Goal: Task Accomplishment & Management: Use online tool/utility

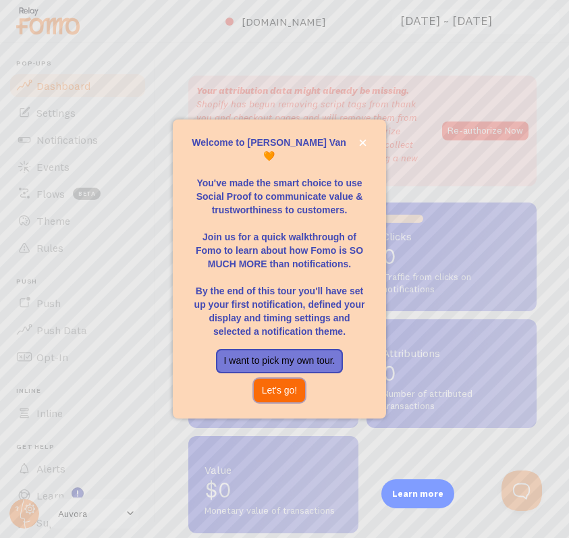
click at [273, 380] on button "Let's go!" at bounding box center [280, 391] width 52 height 24
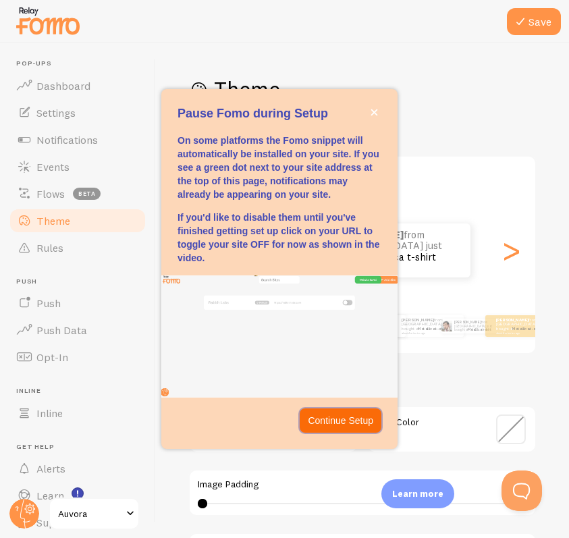
click at [333, 415] on p "Continue Setup" at bounding box center [340, 421] width 65 height 14
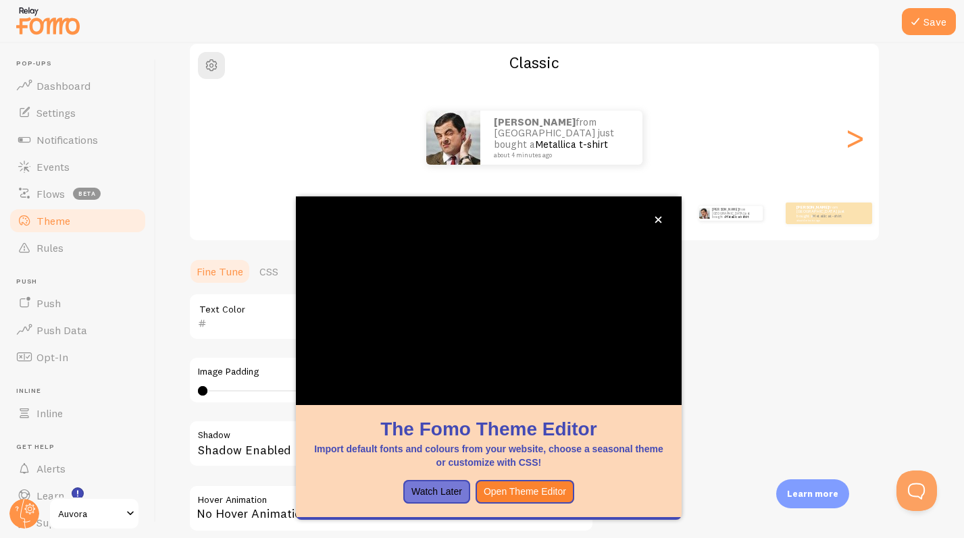
scroll to position [101, 0]
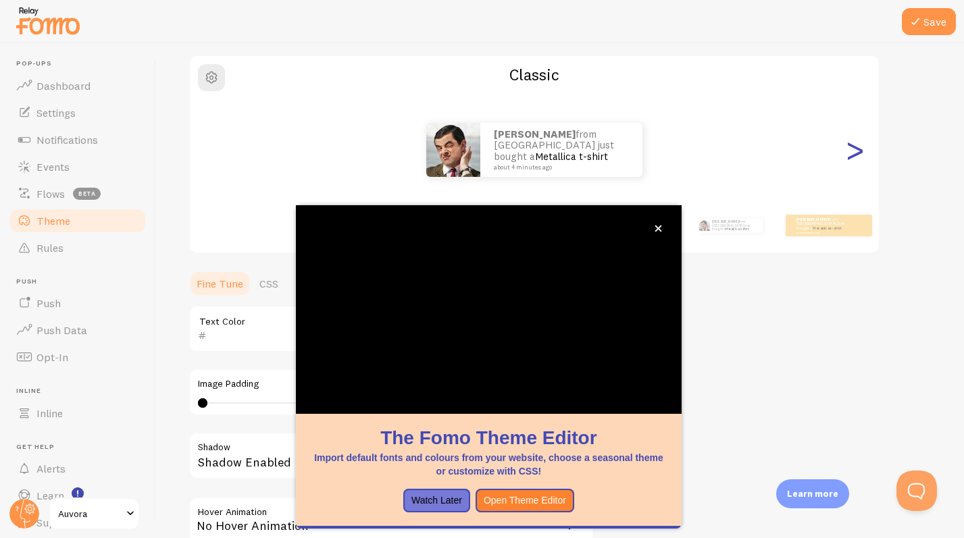
click at [569, 167] on div ">" at bounding box center [854, 149] width 16 height 97
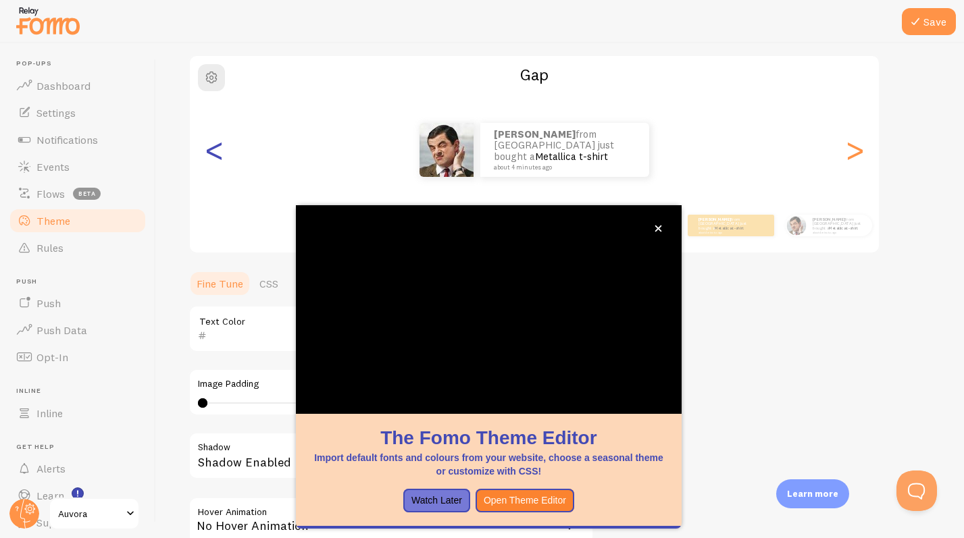
click at [209, 151] on div "<" at bounding box center [214, 149] width 16 height 97
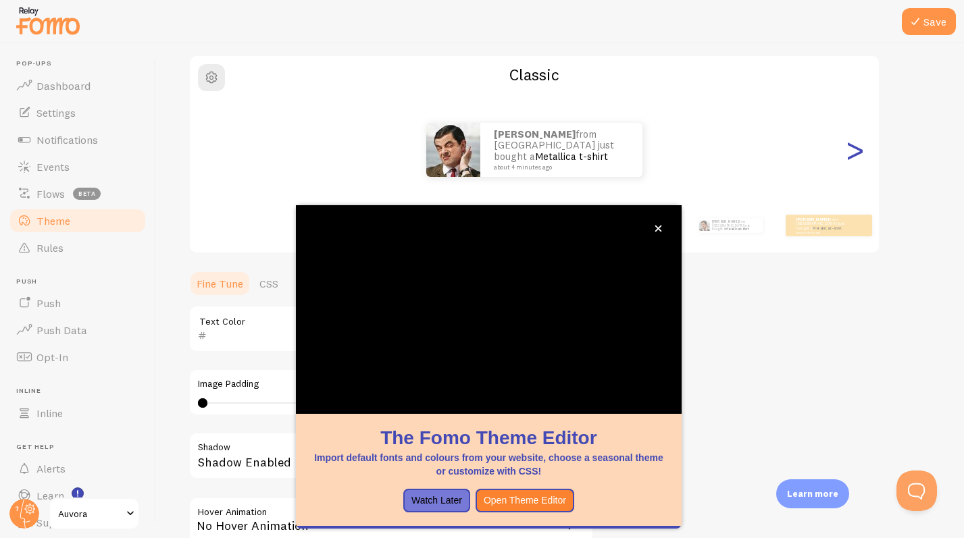
click at [569, 163] on div ">" at bounding box center [854, 149] width 16 height 97
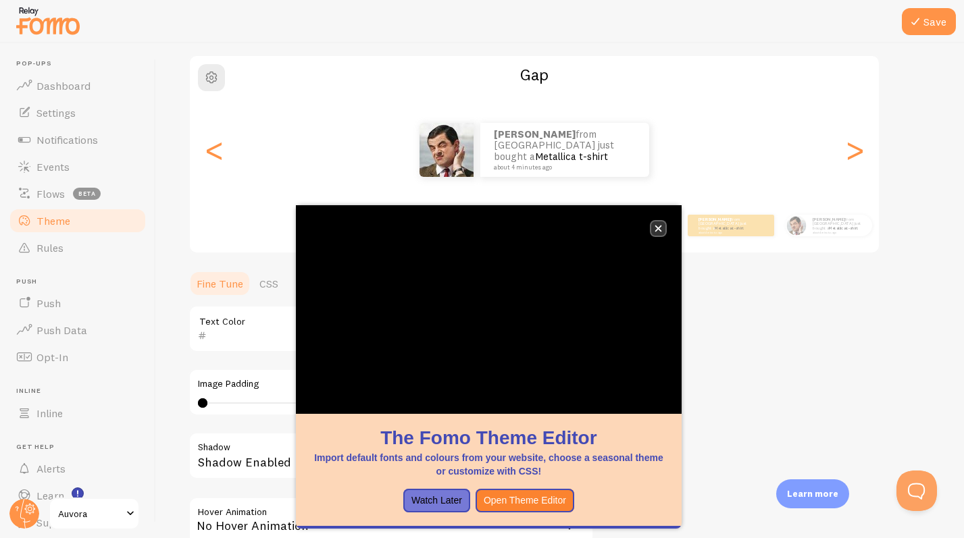
click at [569, 226] on button "close," at bounding box center [658, 228] width 14 height 14
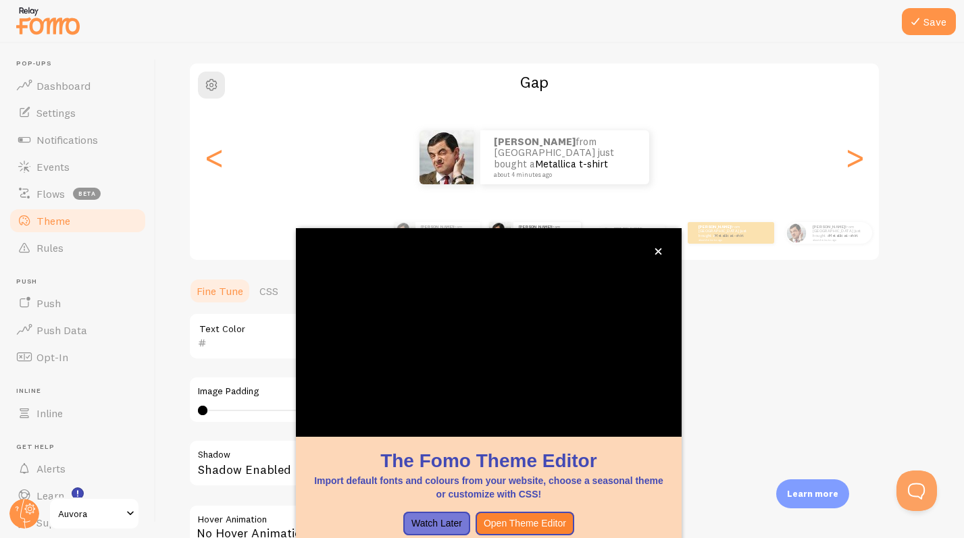
scroll to position [93, 0]
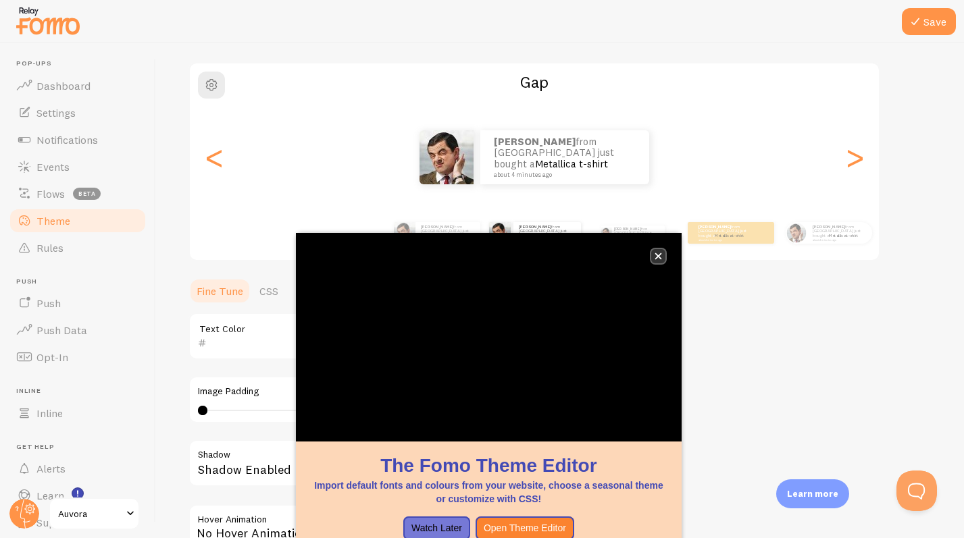
click at [569, 253] on icon "close," at bounding box center [657, 256] width 7 height 7
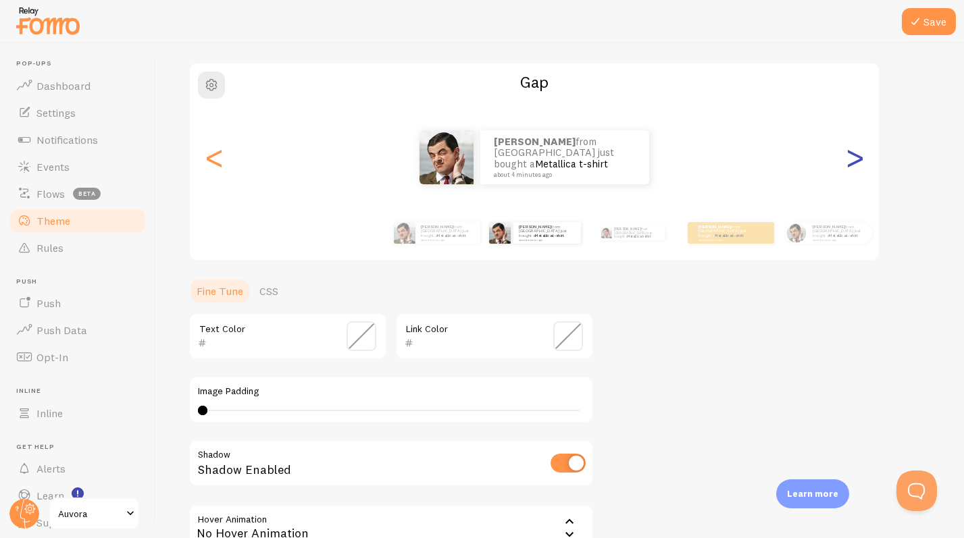
click at [569, 173] on div ">" at bounding box center [854, 157] width 16 height 97
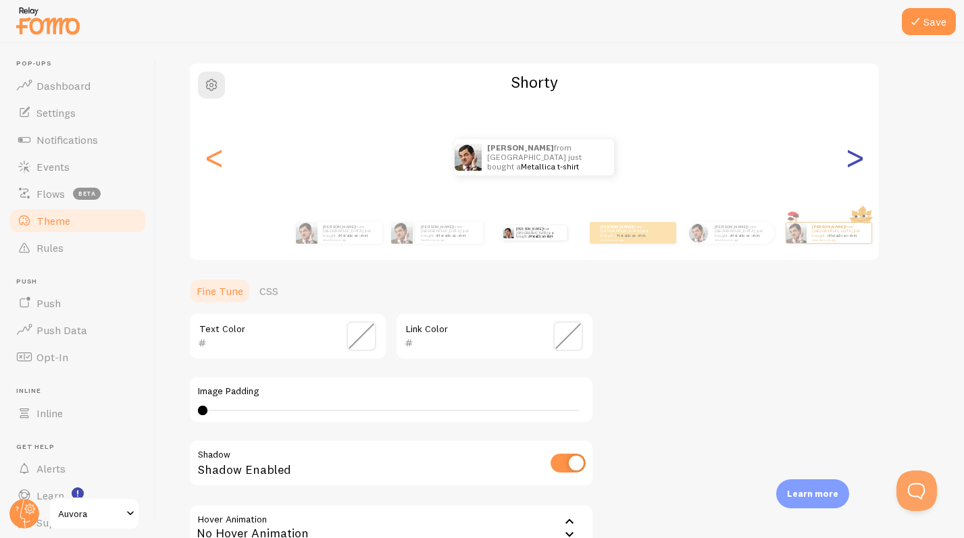
click at [569, 179] on div ">" at bounding box center [854, 157] width 16 height 97
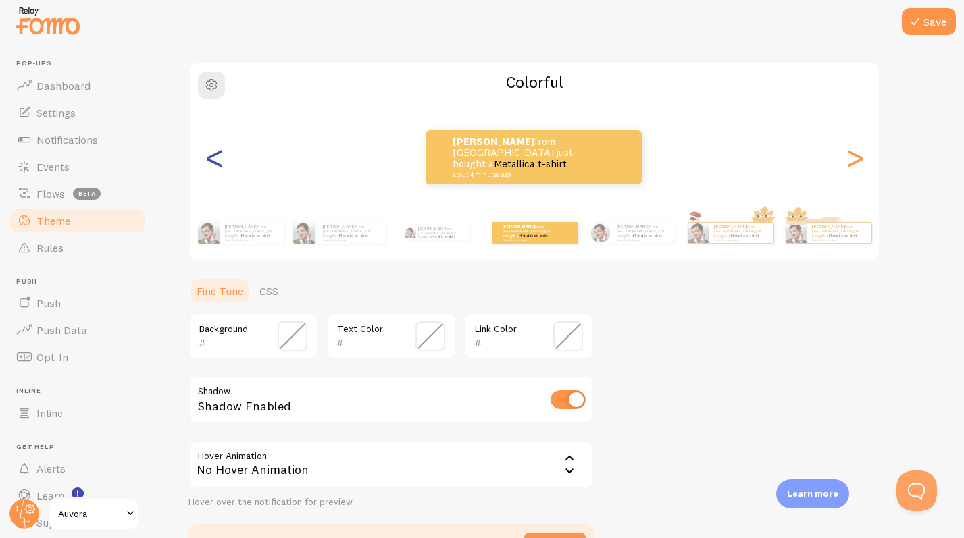
click at [222, 161] on div "<" at bounding box center [214, 157] width 16 height 97
click at [200, 162] on div "[PERSON_NAME] from [GEOGRAPHIC_DATA] just bought a Metallica t-shirt about 4 mi…" at bounding box center [534, 157] width 689 height 54
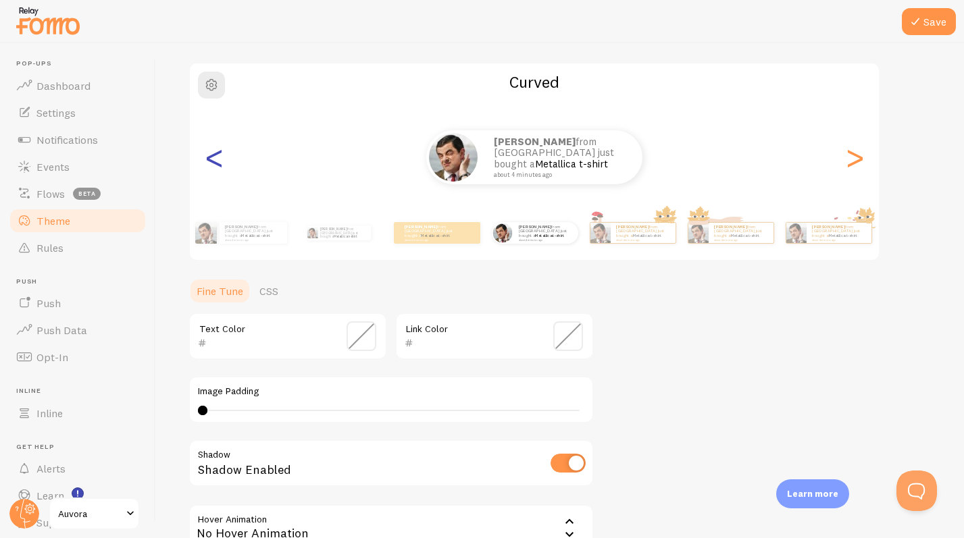
click at [208, 163] on div "<" at bounding box center [214, 157] width 16 height 97
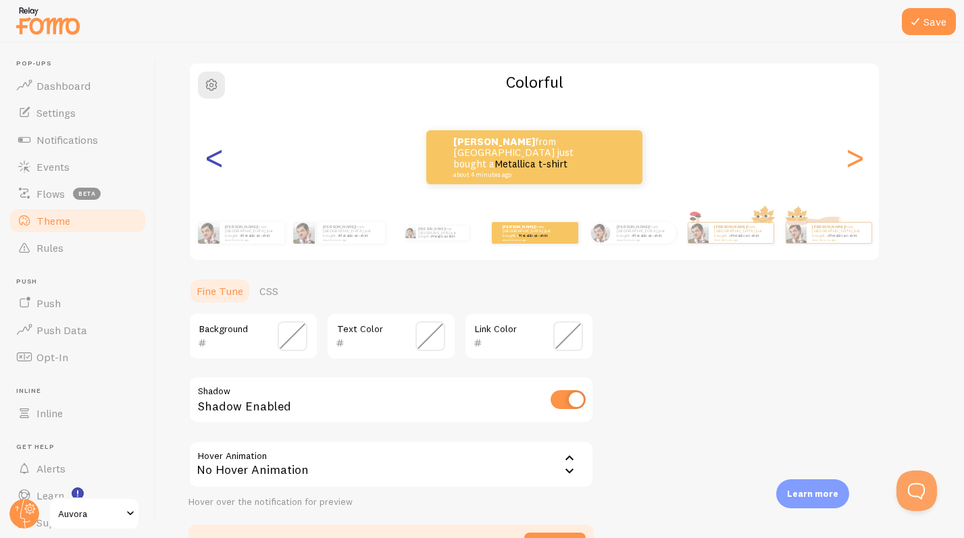
click at [212, 163] on div "<" at bounding box center [214, 157] width 16 height 97
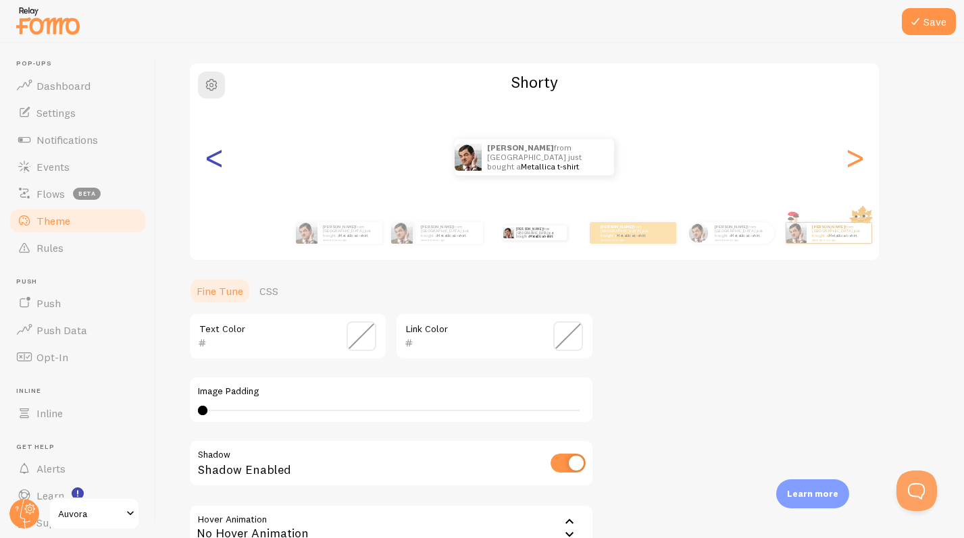
click at [212, 163] on div "<" at bounding box center [214, 157] width 16 height 97
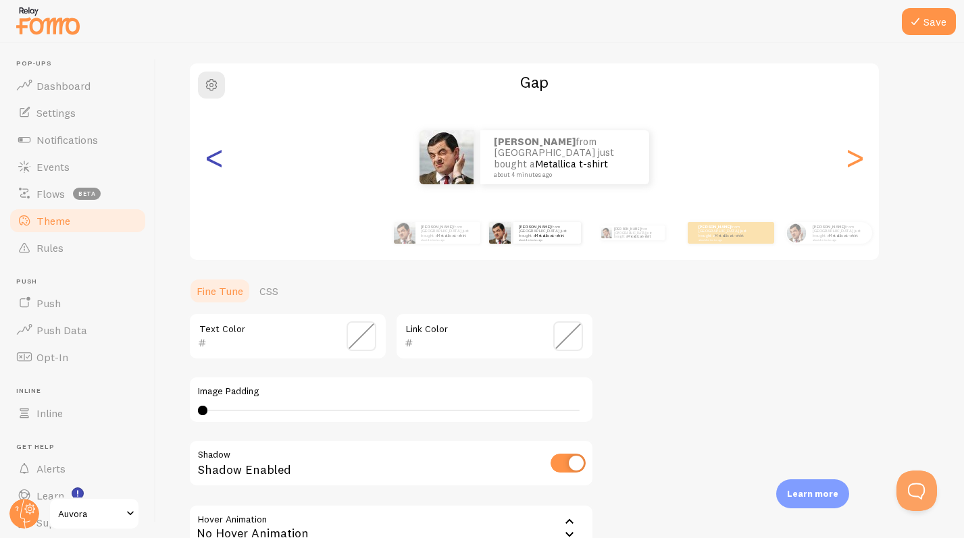
click at [212, 163] on div "<" at bounding box center [214, 157] width 16 height 97
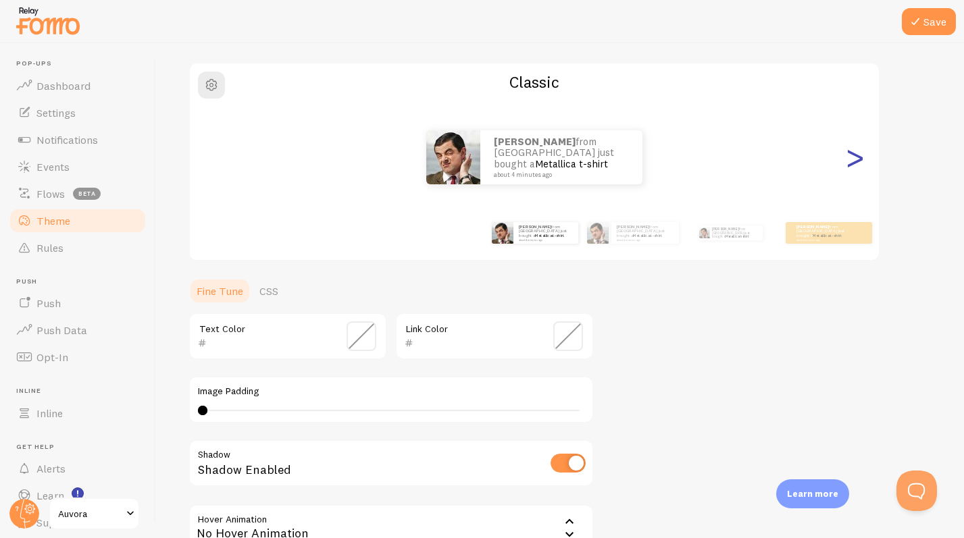
click at [569, 160] on div ">" at bounding box center [854, 157] width 16 height 97
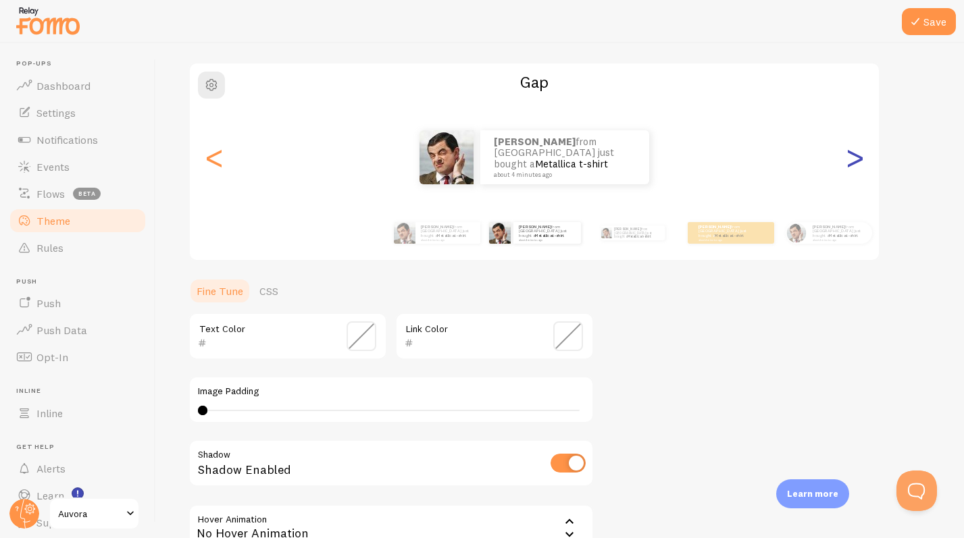
click at [569, 160] on div ">" at bounding box center [854, 157] width 16 height 97
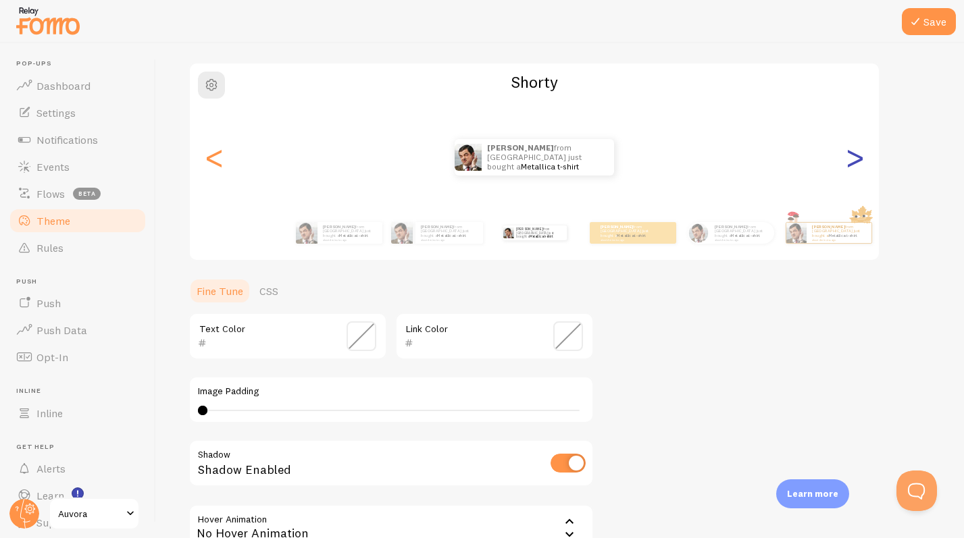
click at [569, 160] on div ">" at bounding box center [854, 157] width 16 height 97
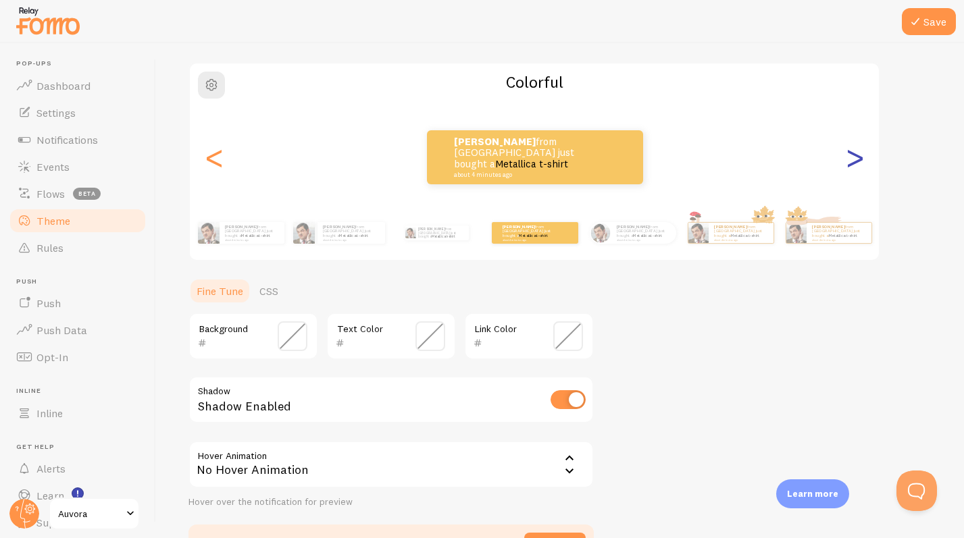
click at [569, 160] on div ">" at bounding box center [854, 157] width 16 height 97
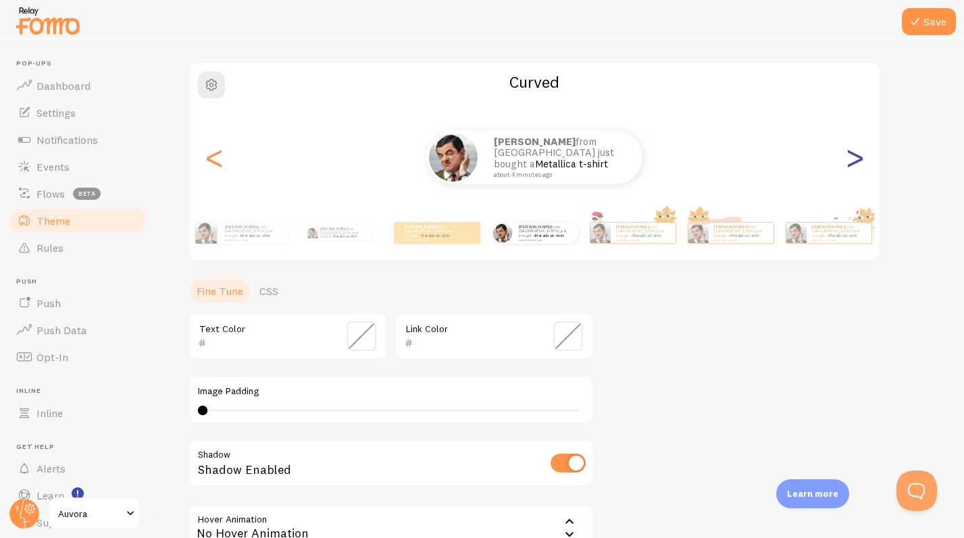
click at [569, 160] on div ">" at bounding box center [854, 157] width 16 height 97
click at [569, 161] on div ">" at bounding box center [854, 157] width 16 height 97
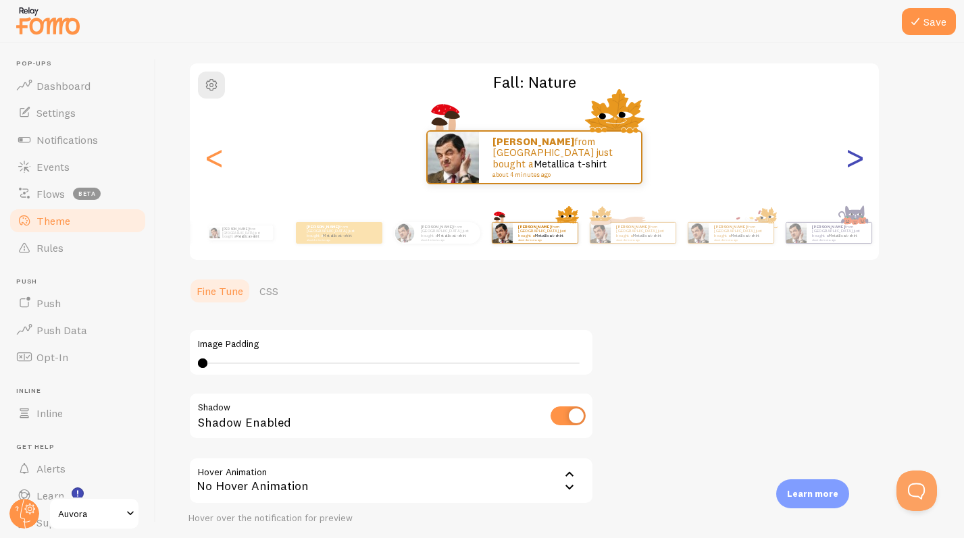
click at [569, 163] on div ">" at bounding box center [854, 157] width 16 height 97
type input "0"
click at [569, 163] on div "[PERSON_NAME] from [GEOGRAPHIC_DATA] just bought a Metallica t-shirt about 4 mi…" at bounding box center [534, 157] width 689 height 54
click at [569, 165] on div ">" at bounding box center [854, 157] width 16 height 97
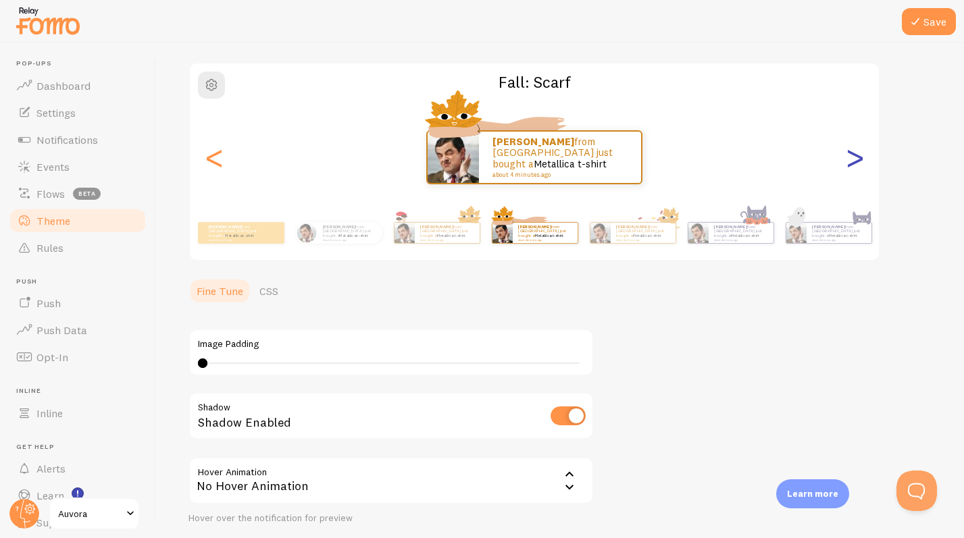
click at [569, 163] on div ">" at bounding box center [854, 157] width 16 height 97
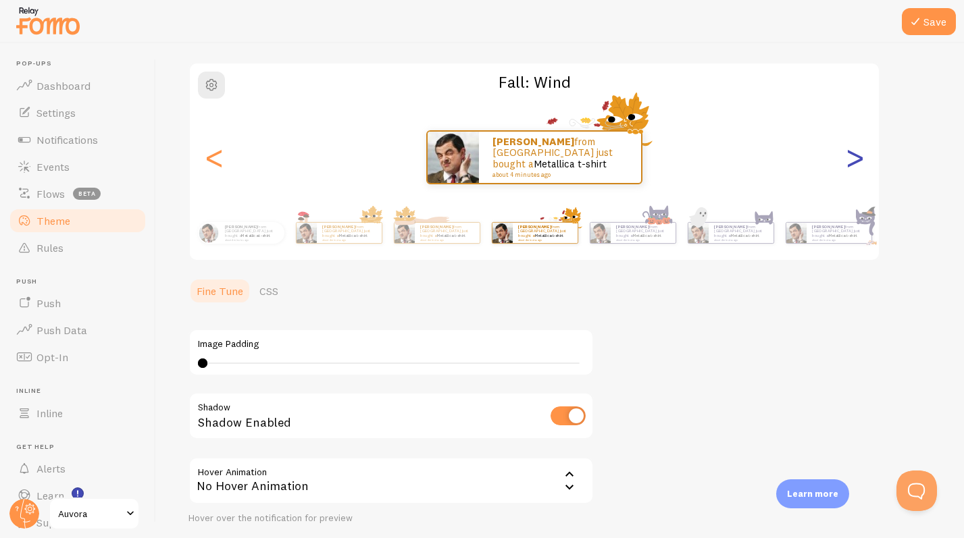
click at [569, 163] on div ">" at bounding box center [854, 157] width 16 height 97
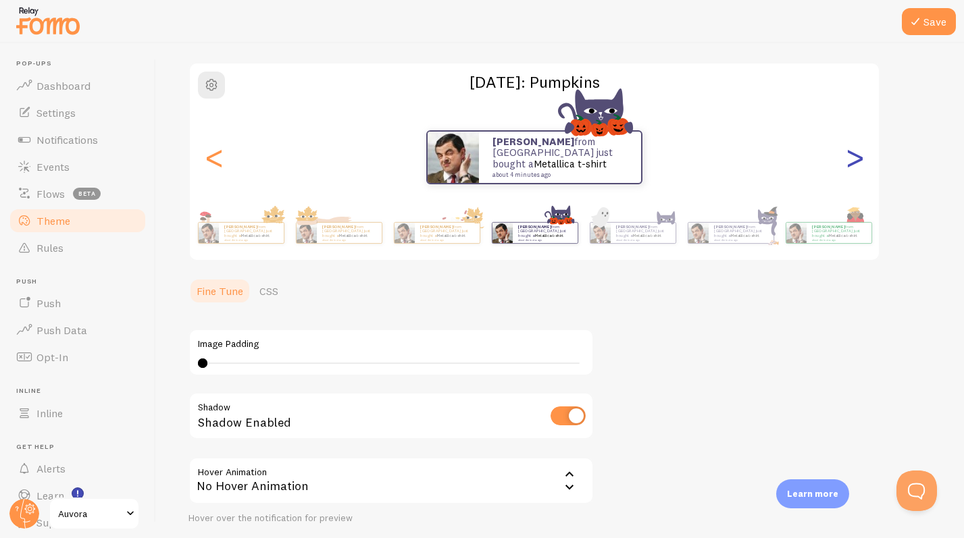
click at [569, 163] on div ">" at bounding box center [854, 157] width 16 height 97
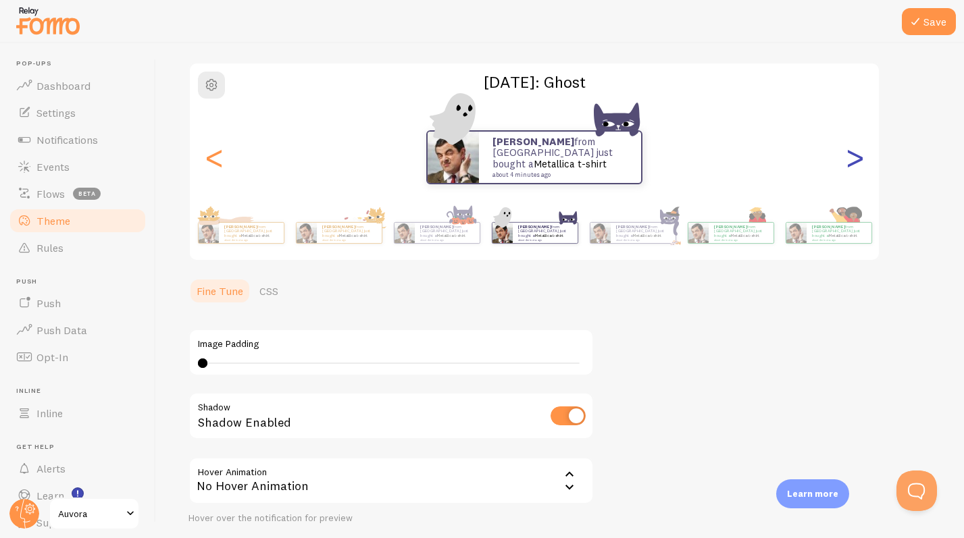
click at [569, 163] on div ">" at bounding box center [854, 157] width 16 height 97
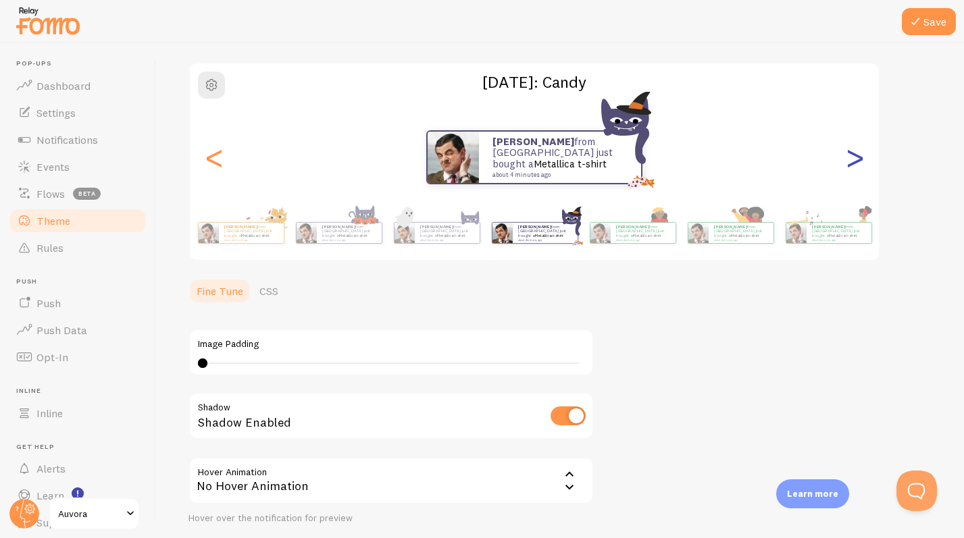
click at [569, 163] on div ">" at bounding box center [854, 157] width 16 height 97
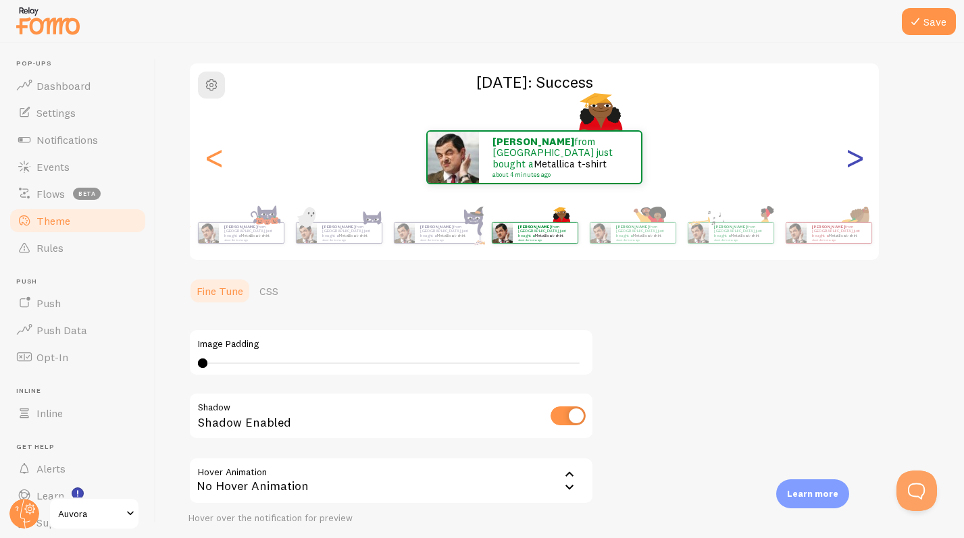
click at [569, 163] on div ">" at bounding box center [854, 157] width 16 height 97
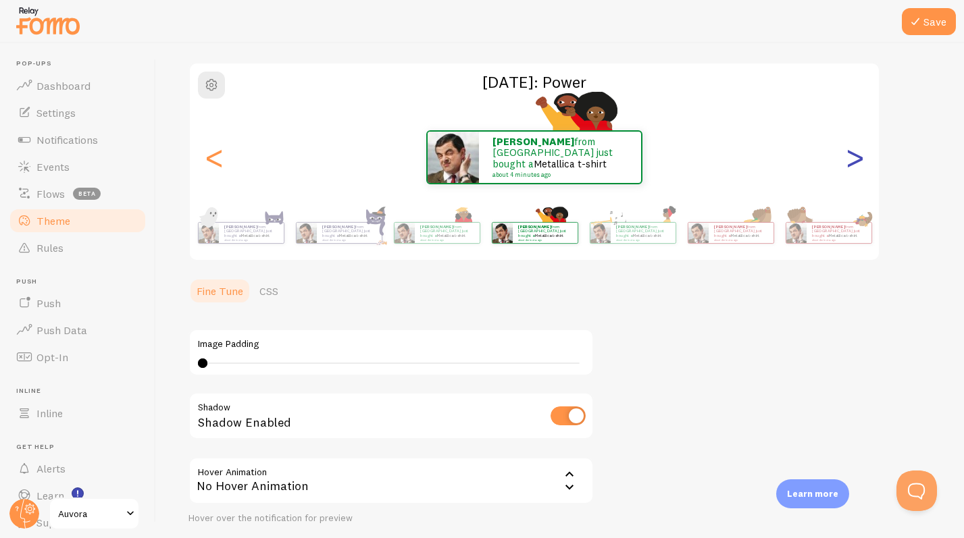
click at [569, 165] on div ">" at bounding box center [854, 157] width 16 height 97
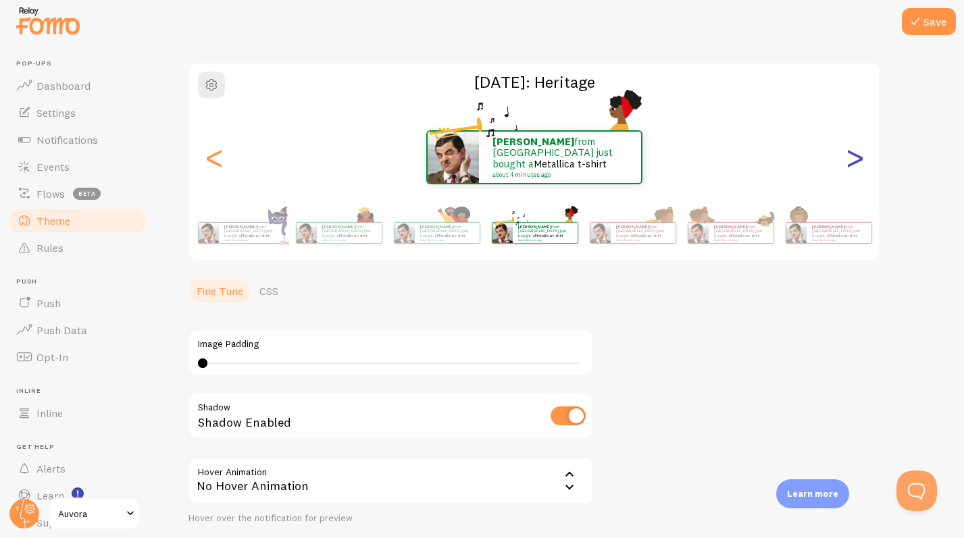
click at [569, 164] on div ">" at bounding box center [854, 157] width 16 height 97
click at [569, 159] on div ">" at bounding box center [854, 157] width 16 height 97
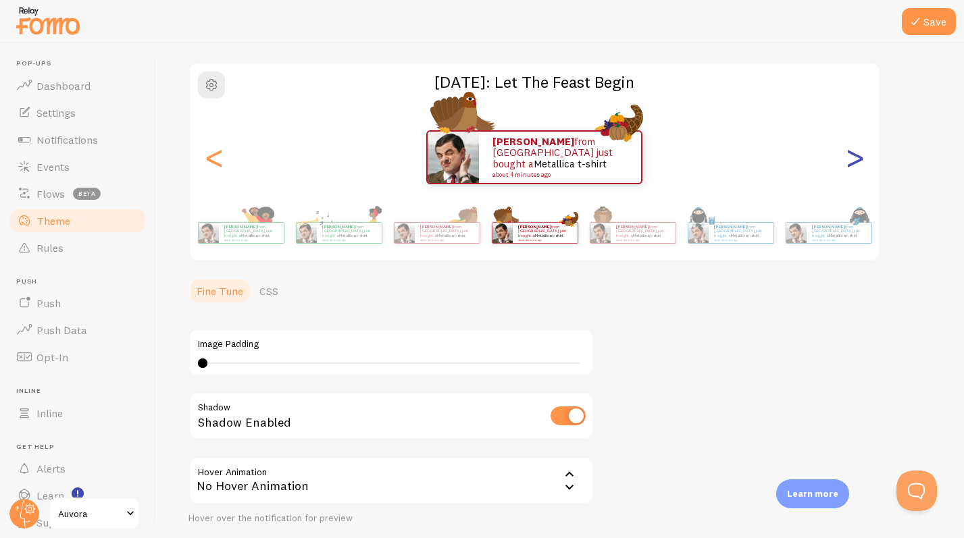
click at [569, 159] on div ">" at bounding box center [854, 157] width 16 height 97
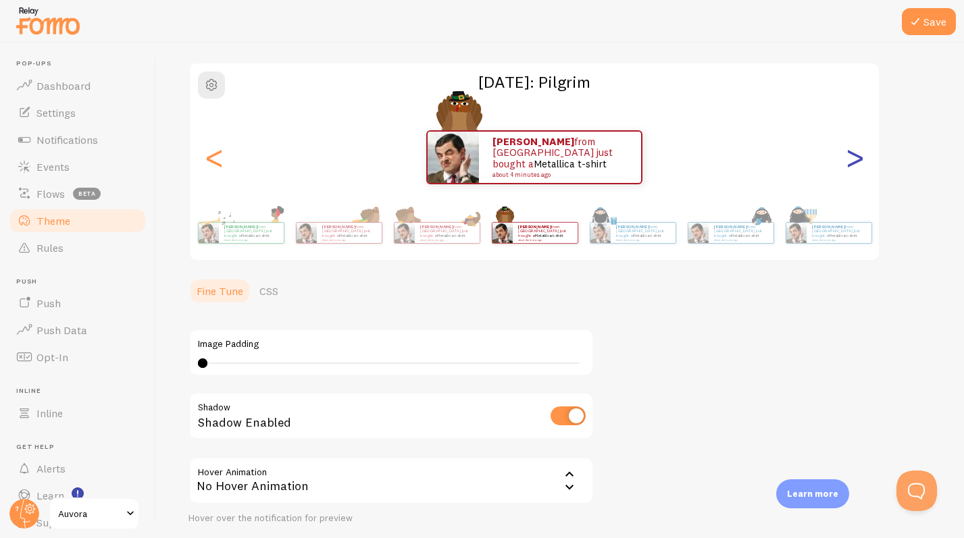
click at [569, 159] on div ">" at bounding box center [854, 157] width 16 height 97
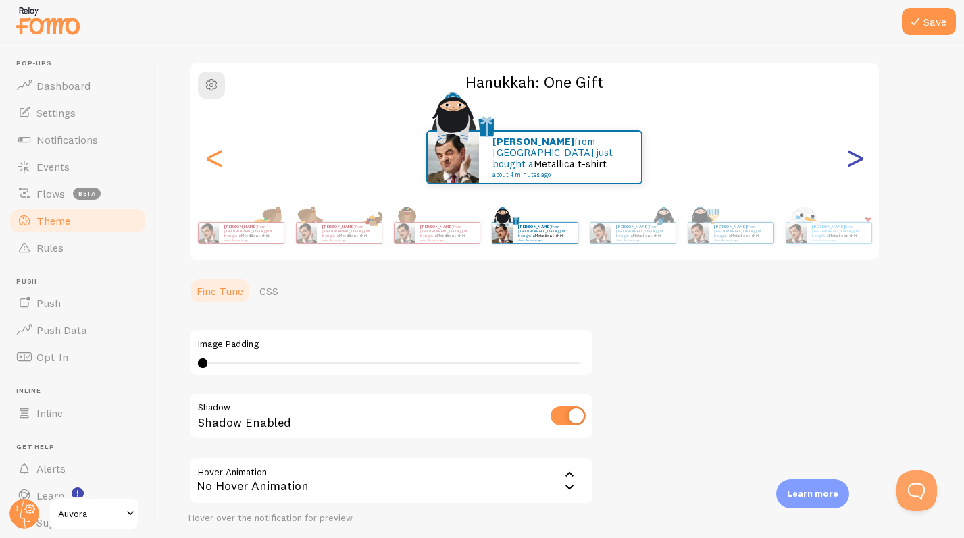
click at [569, 160] on div ">" at bounding box center [854, 157] width 16 height 97
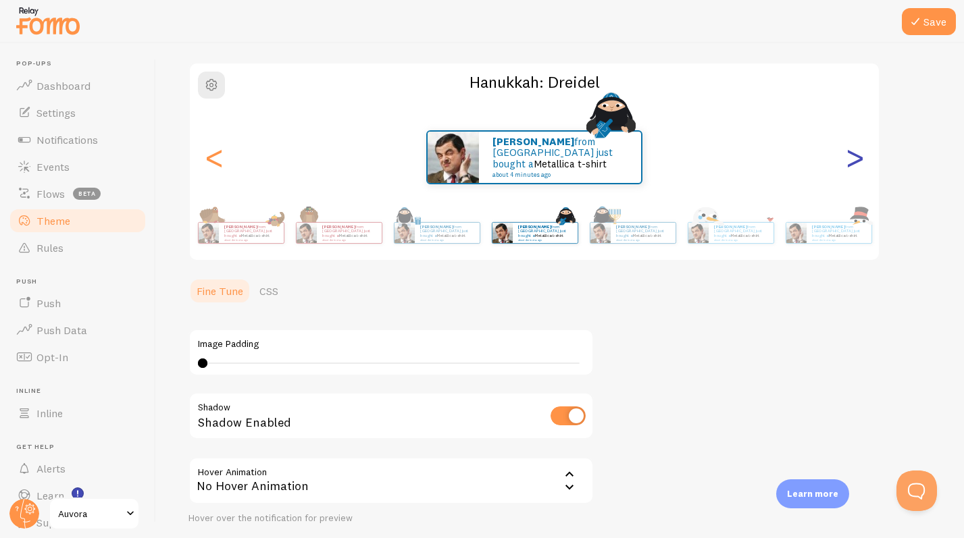
click at [569, 161] on div ">" at bounding box center [854, 157] width 16 height 97
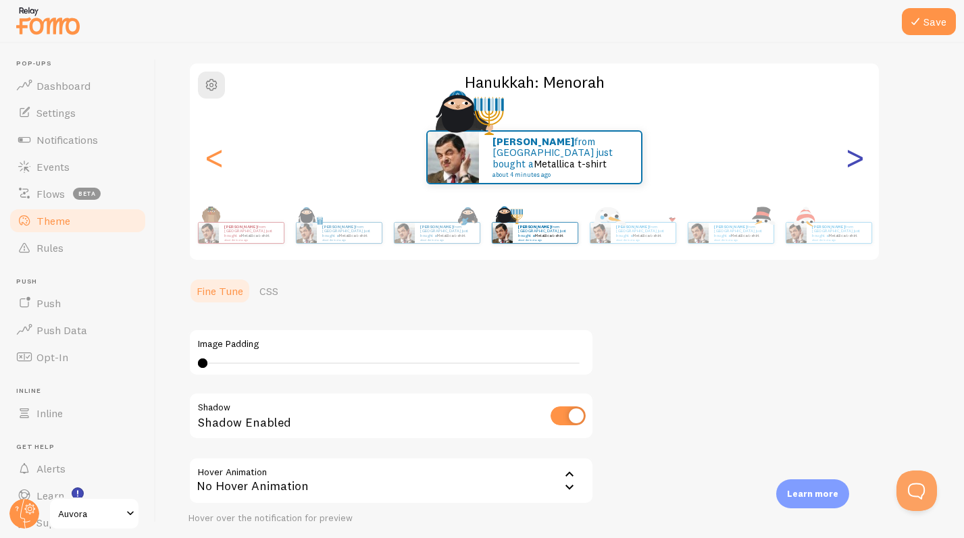
click at [569, 161] on div ">" at bounding box center [854, 157] width 16 height 97
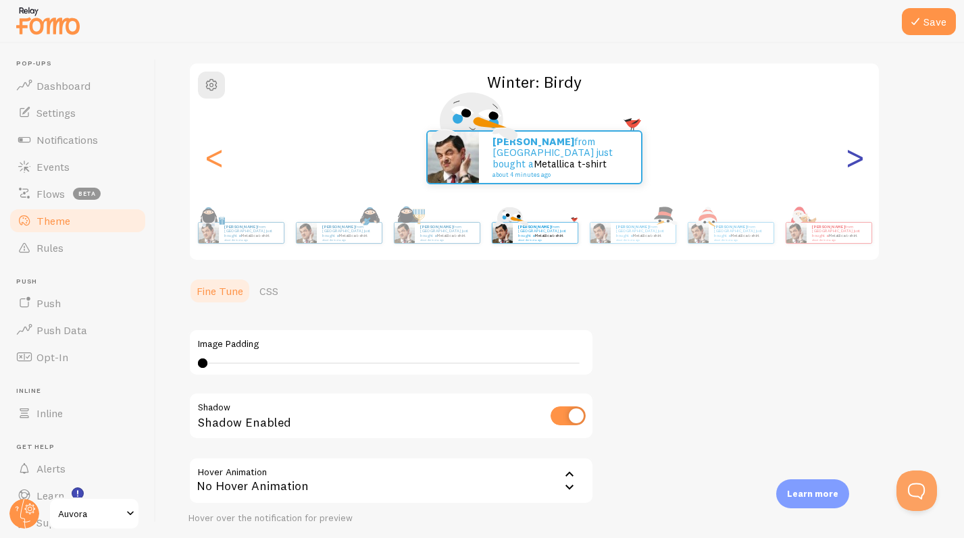
click at [569, 161] on div ">" at bounding box center [854, 157] width 16 height 97
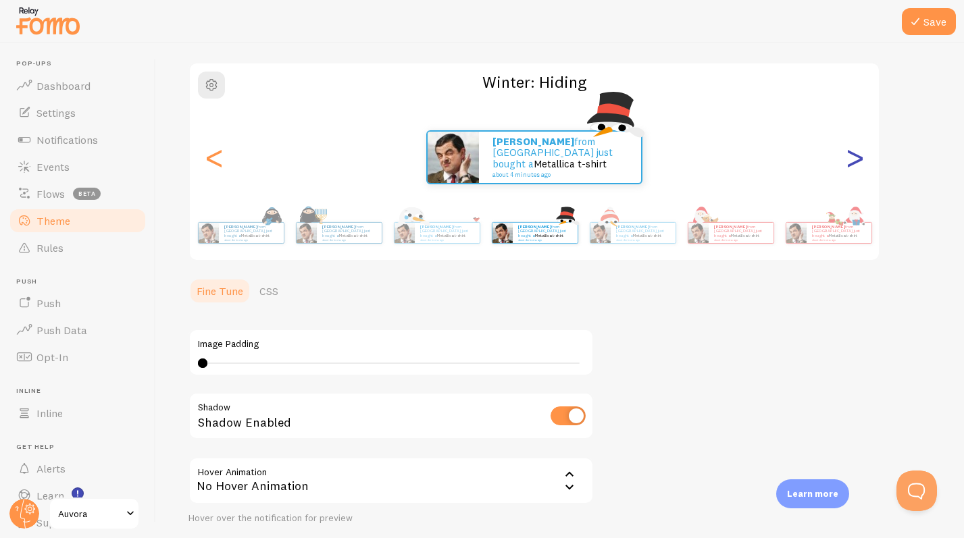
click at [569, 161] on div ">" at bounding box center [854, 157] width 16 height 97
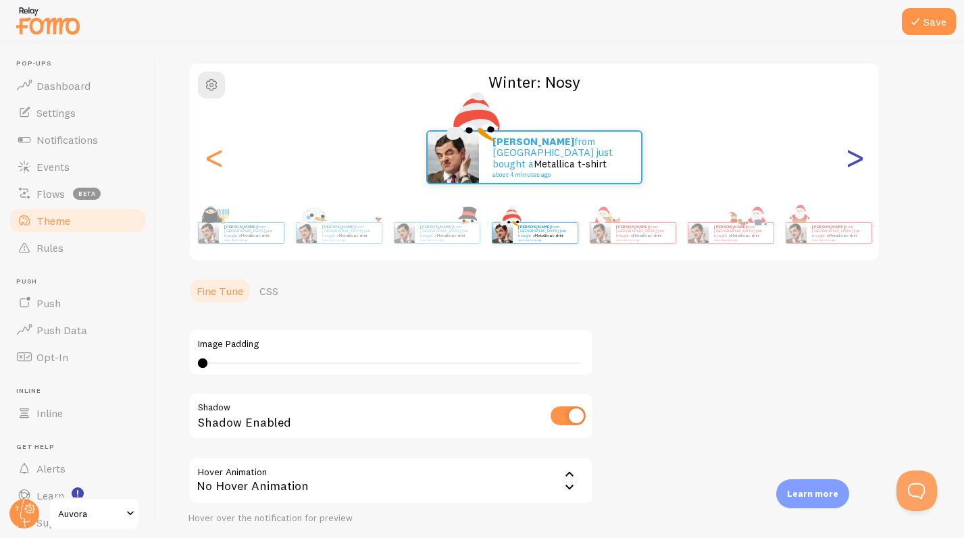
click at [569, 161] on div ">" at bounding box center [854, 157] width 16 height 97
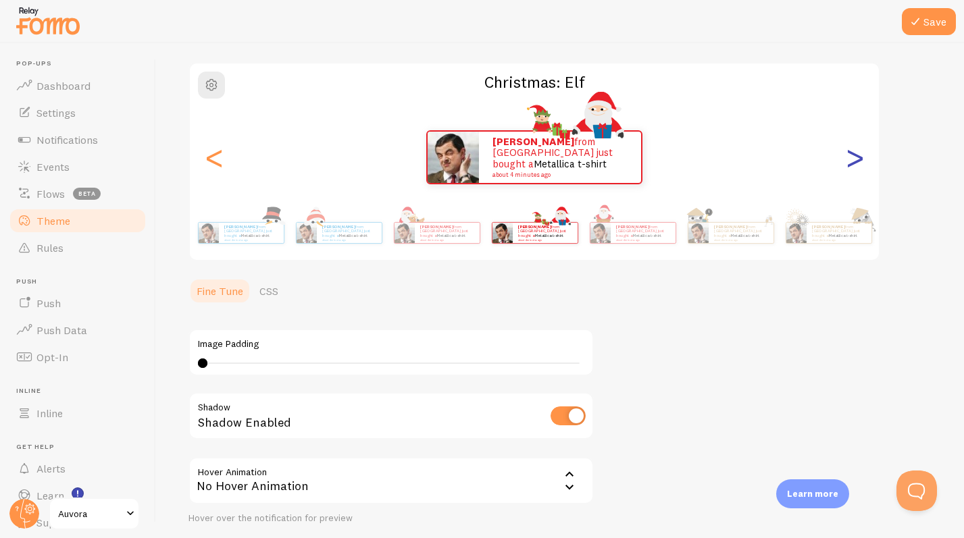
click at [569, 161] on div ">" at bounding box center [854, 157] width 16 height 97
click at [569, 166] on div ">" at bounding box center [854, 157] width 16 height 97
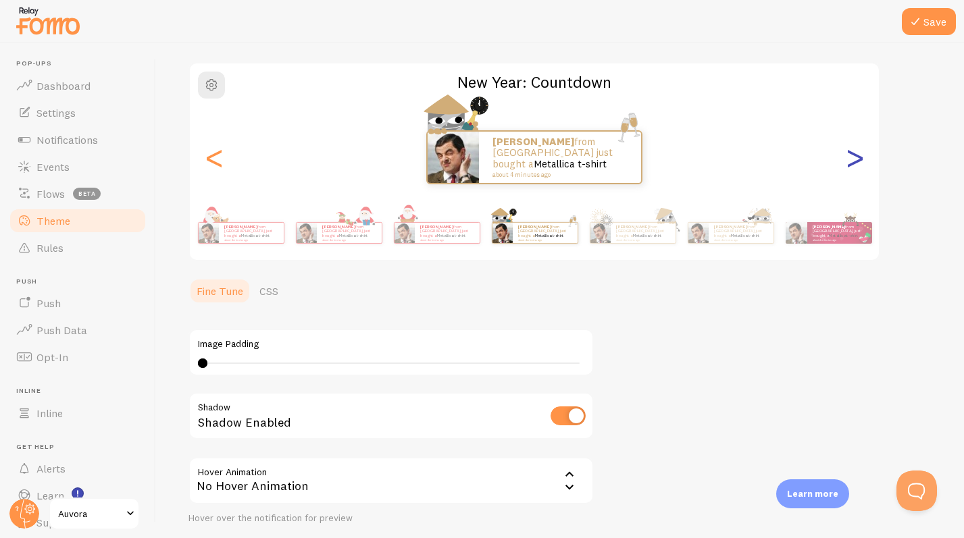
click at [569, 167] on div ">" at bounding box center [854, 157] width 16 height 97
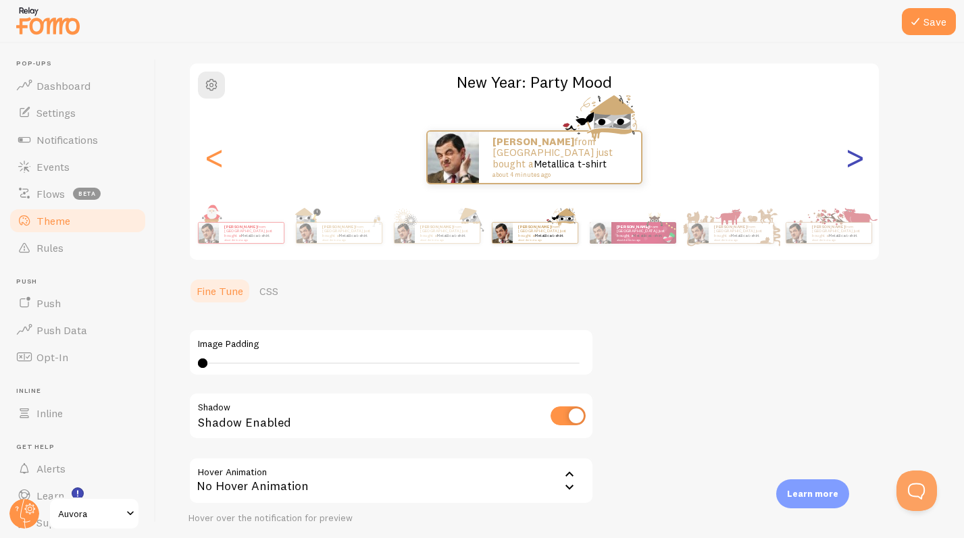
click at [569, 167] on div ">" at bounding box center [854, 157] width 16 height 97
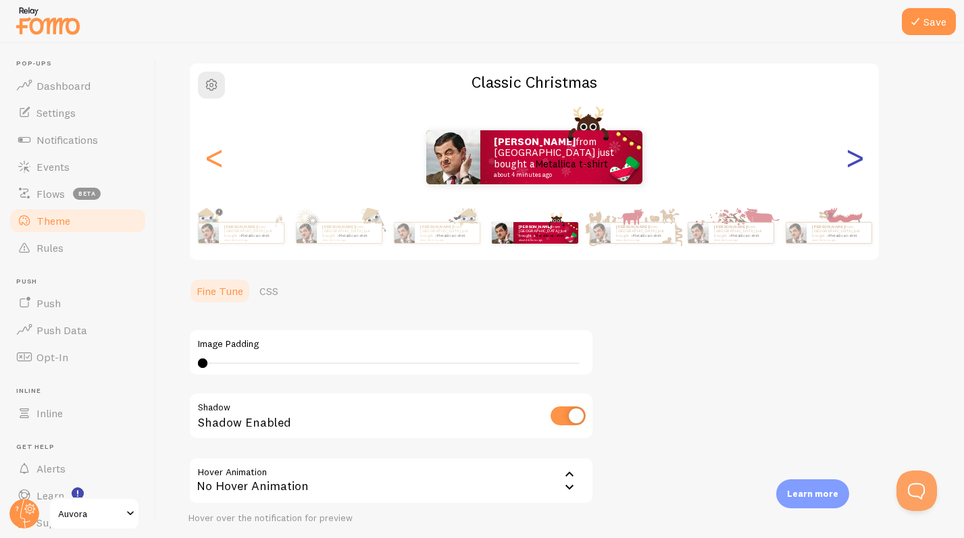
click at [569, 167] on div ">" at bounding box center [854, 157] width 16 height 97
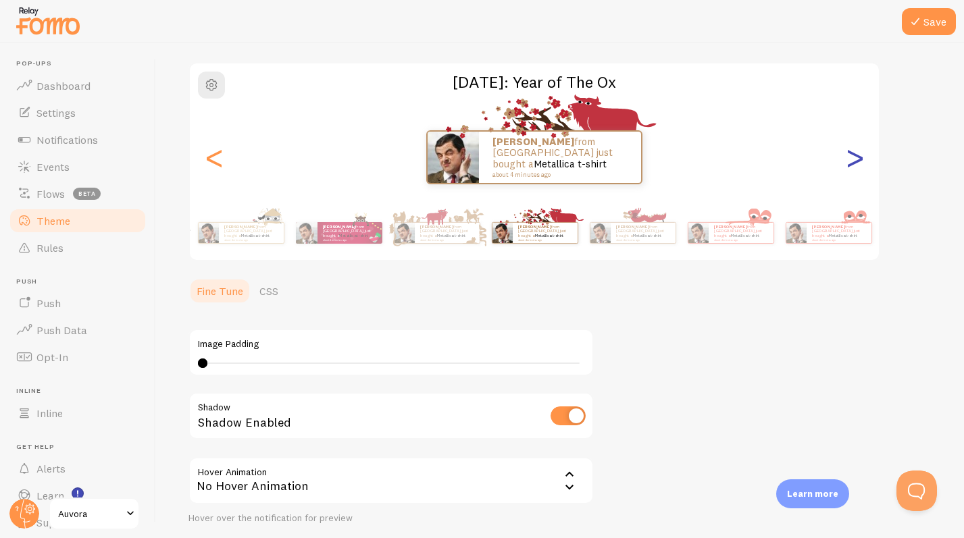
click at [569, 167] on div ">" at bounding box center [854, 157] width 16 height 97
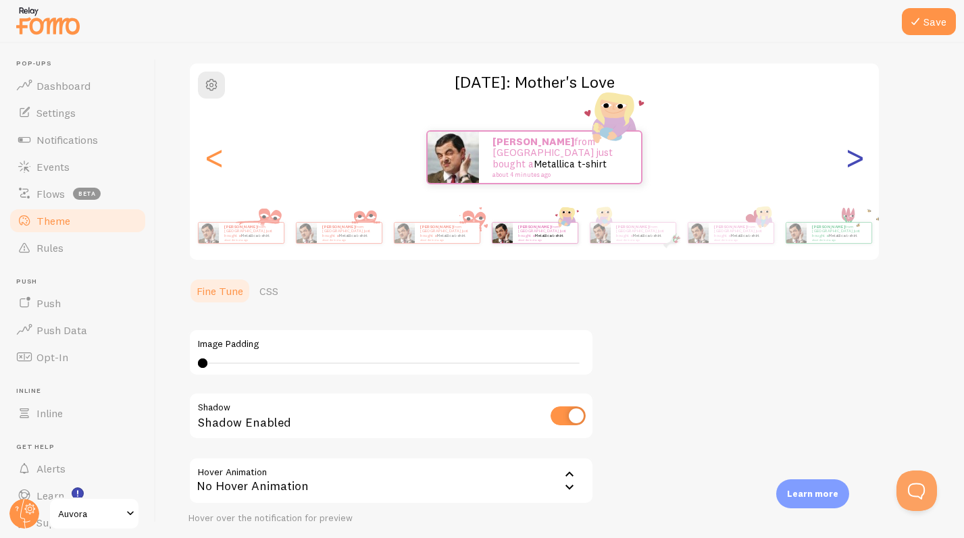
click at [569, 165] on div ">" at bounding box center [854, 157] width 16 height 97
click at [569, 158] on div ">" at bounding box center [854, 157] width 16 height 97
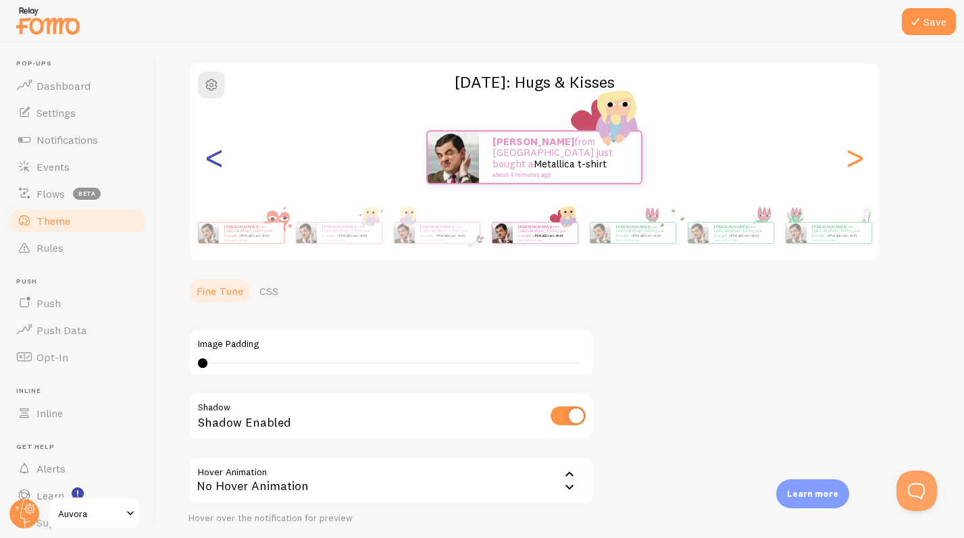
click at [218, 176] on div "<" at bounding box center [214, 157] width 16 height 97
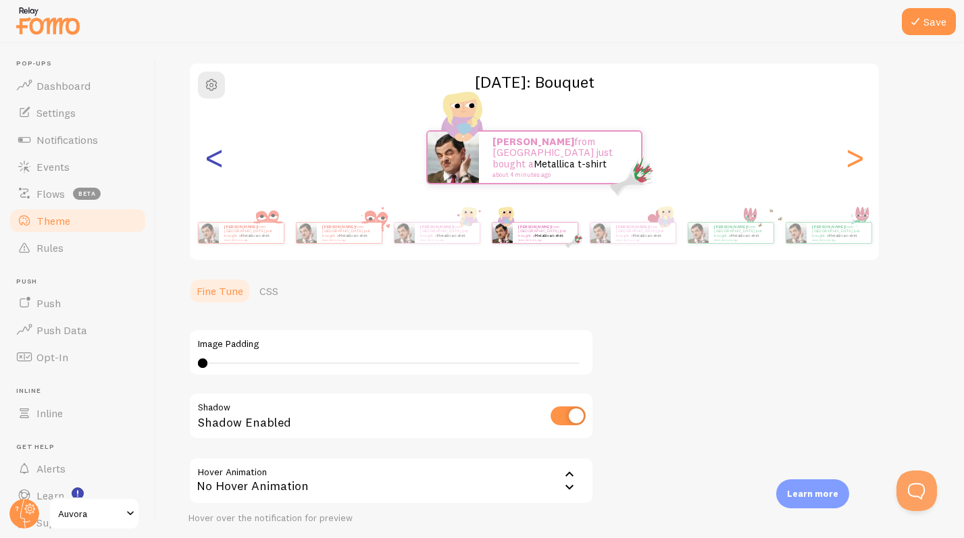
click at [218, 165] on div "<" at bounding box center [214, 157] width 16 height 97
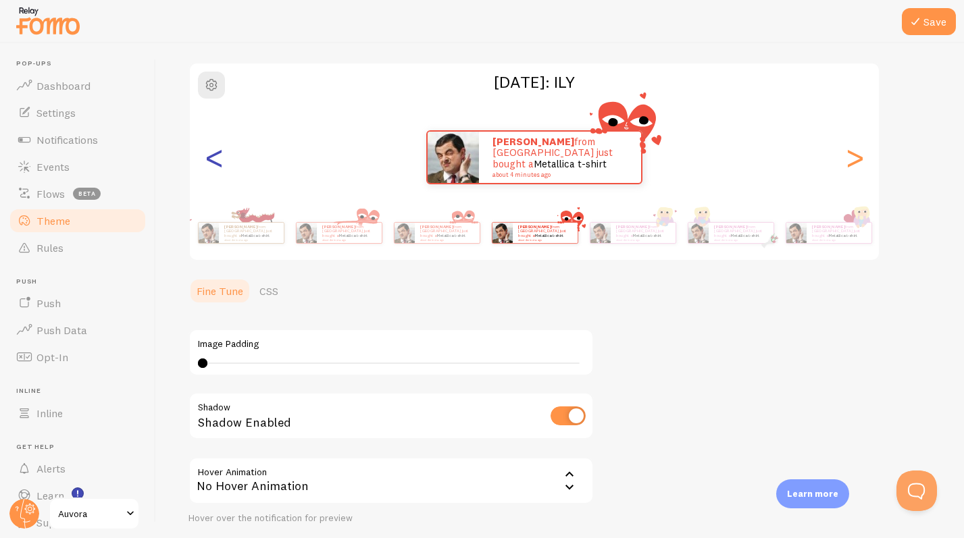
click at [218, 165] on div "<" at bounding box center [214, 157] width 16 height 97
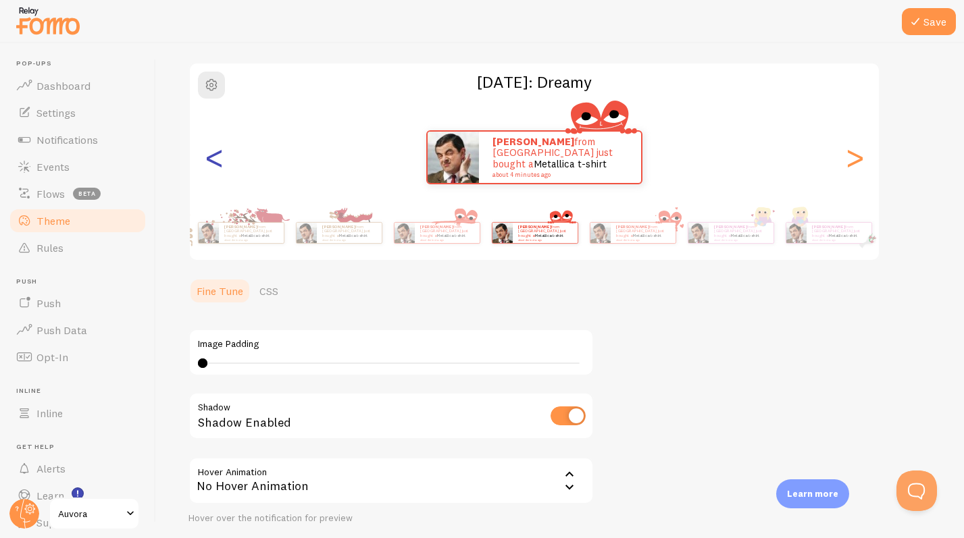
click at [218, 165] on div "<" at bounding box center [214, 157] width 16 height 97
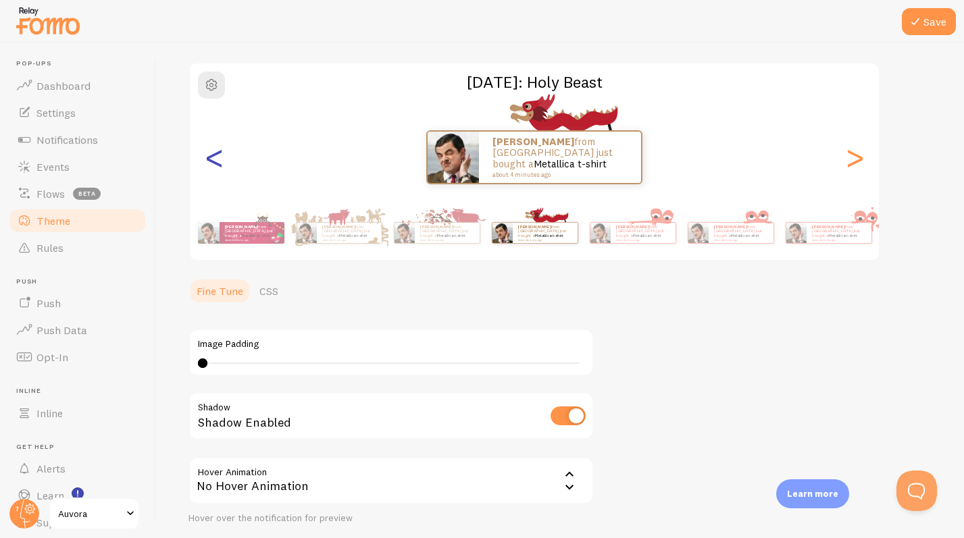
click at [218, 165] on div "<" at bounding box center [214, 157] width 16 height 97
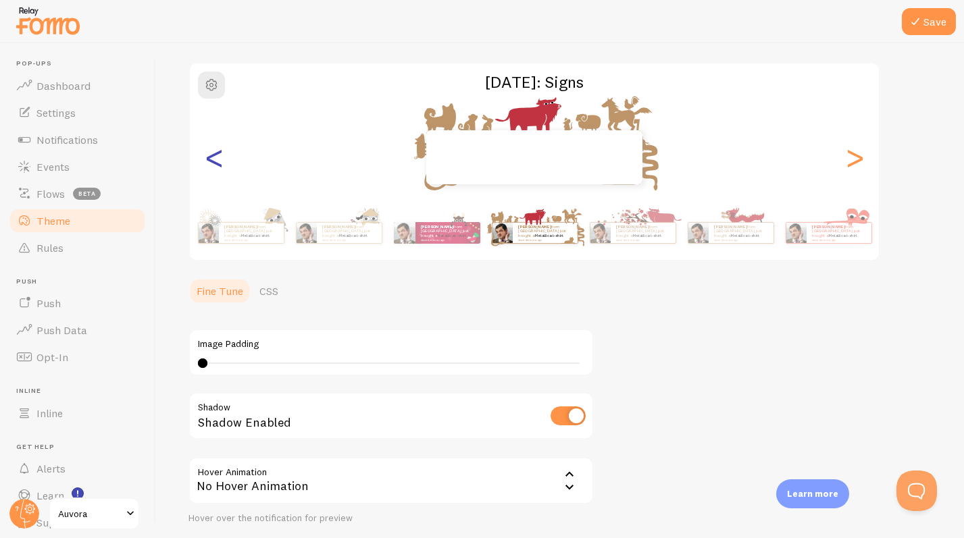
click at [218, 165] on div "<" at bounding box center [214, 157] width 16 height 97
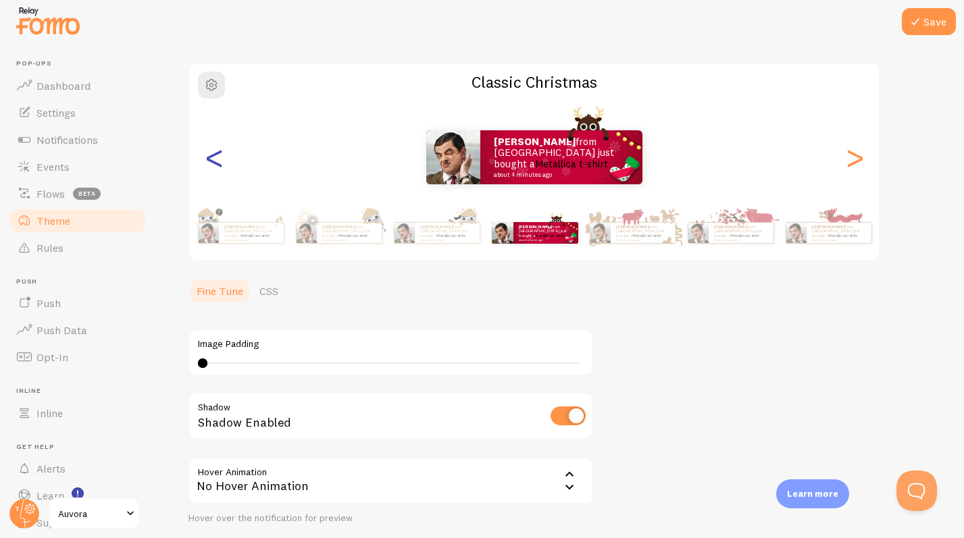
click at [218, 165] on div "<" at bounding box center [214, 157] width 16 height 97
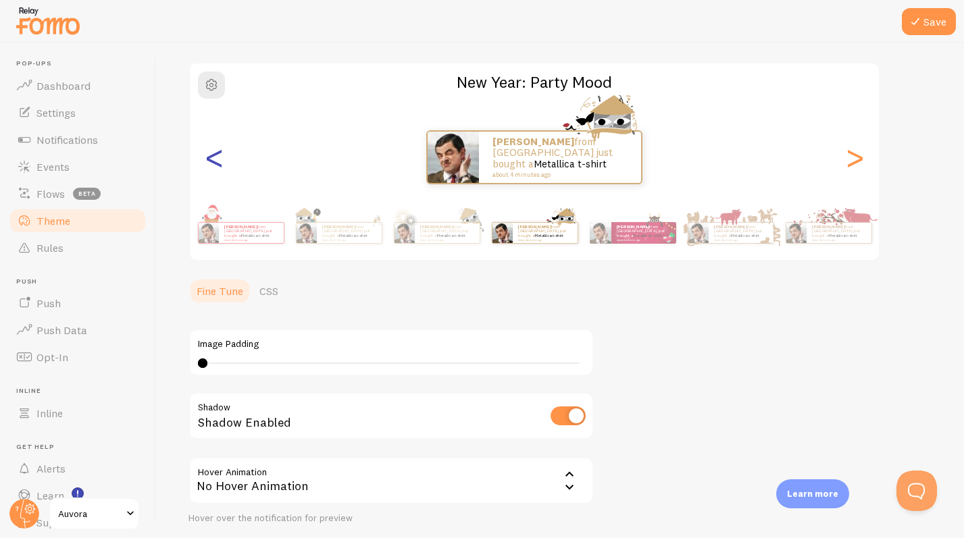
click at [218, 165] on div "<" at bounding box center [214, 157] width 16 height 97
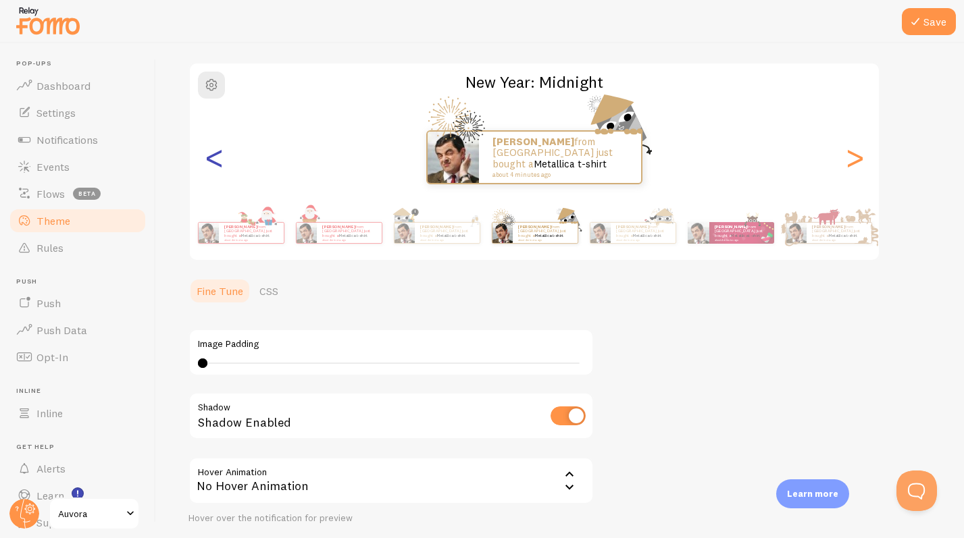
click at [218, 165] on div "<" at bounding box center [214, 157] width 16 height 97
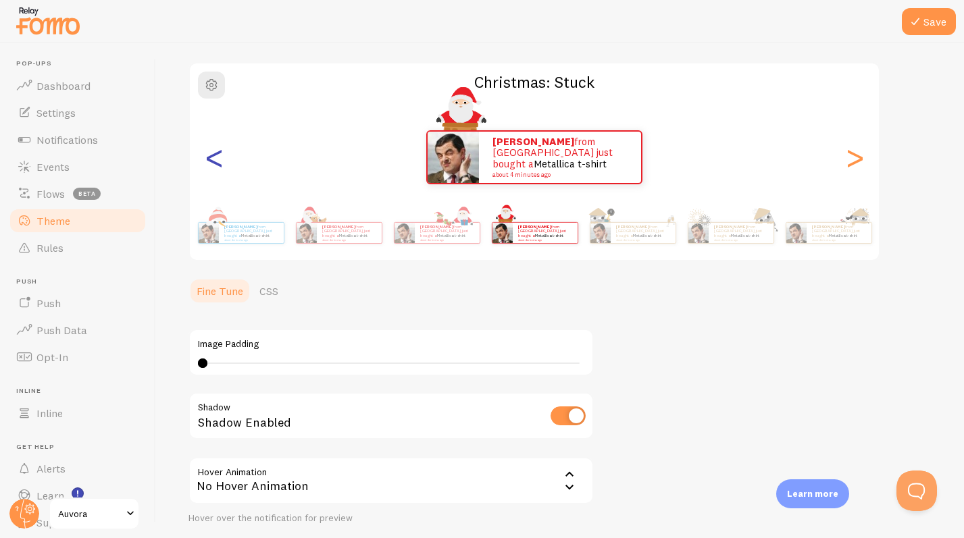
click at [218, 165] on div "<" at bounding box center [214, 157] width 16 height 97
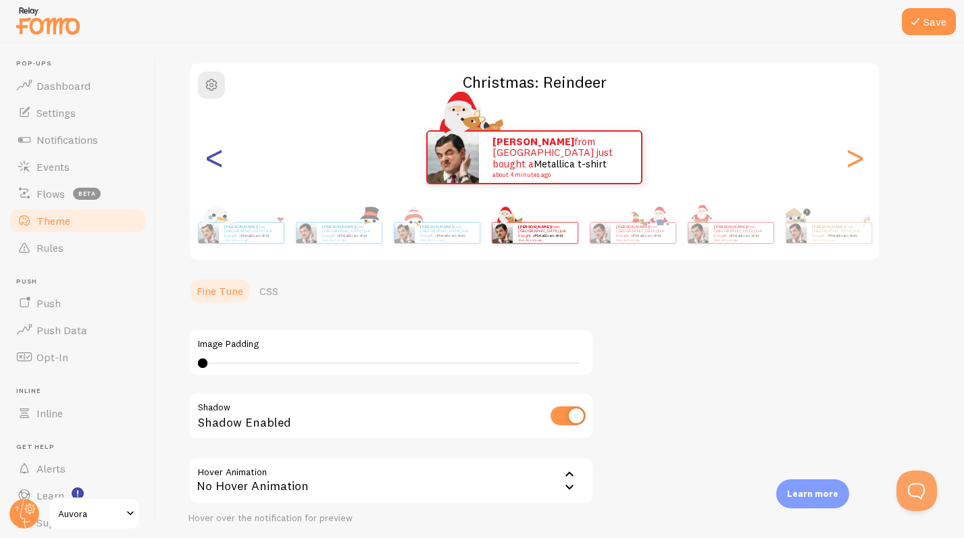
click at [218, 165] on div "<" at bounding box center [214, 157] width 16 height 97
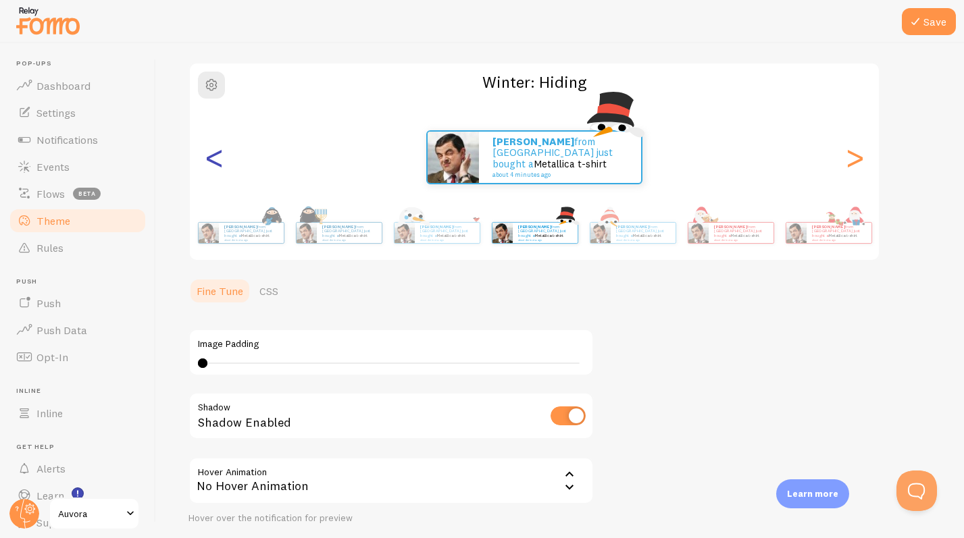
click at [218, 165] on div "<" at bounding box center [214, 157] width 16 height 97
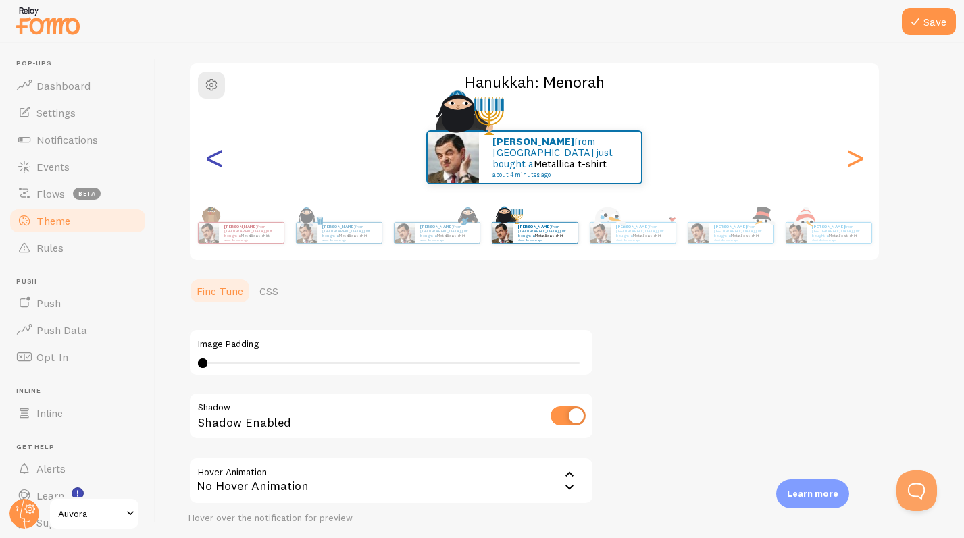
click at [218, 165] on div "<" at bounding box center [214, 157] width 16 height 97
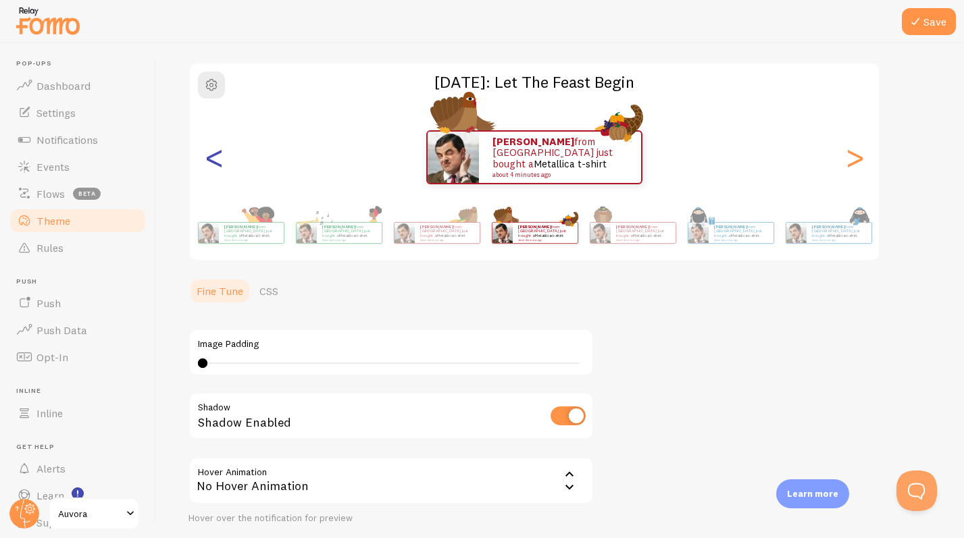
click at [218, 165] on div "<" at bounding box center [214, 157] width 16 height 97
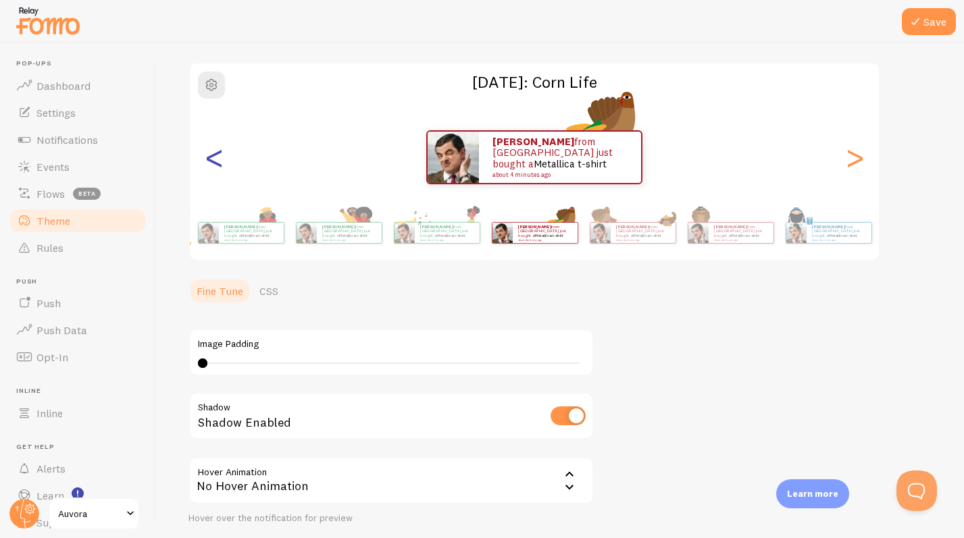
click at [218, 165] on div "<" at bounding box center [214, 157] width 16 height 97
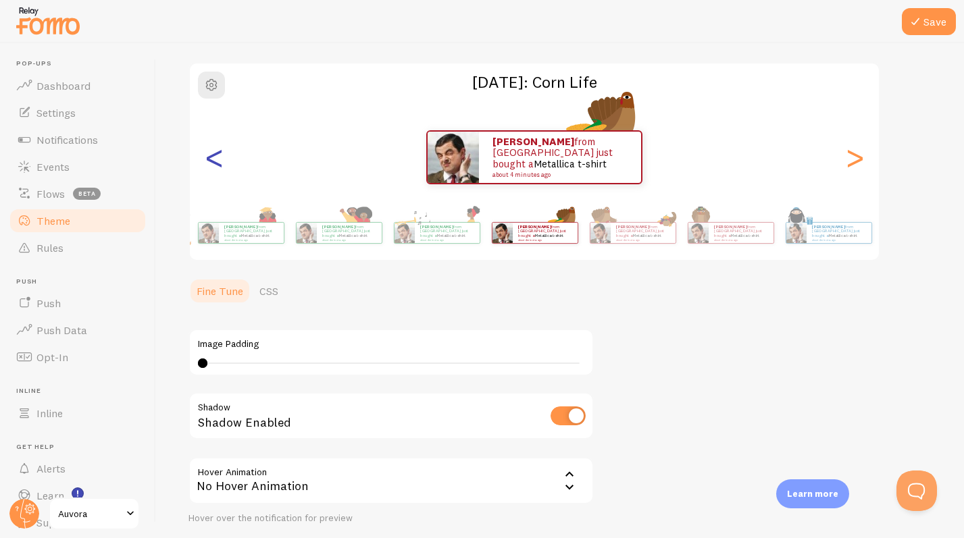
click at [218, 165] on div "<" at bounding box center [214, 157] width 16 height 97
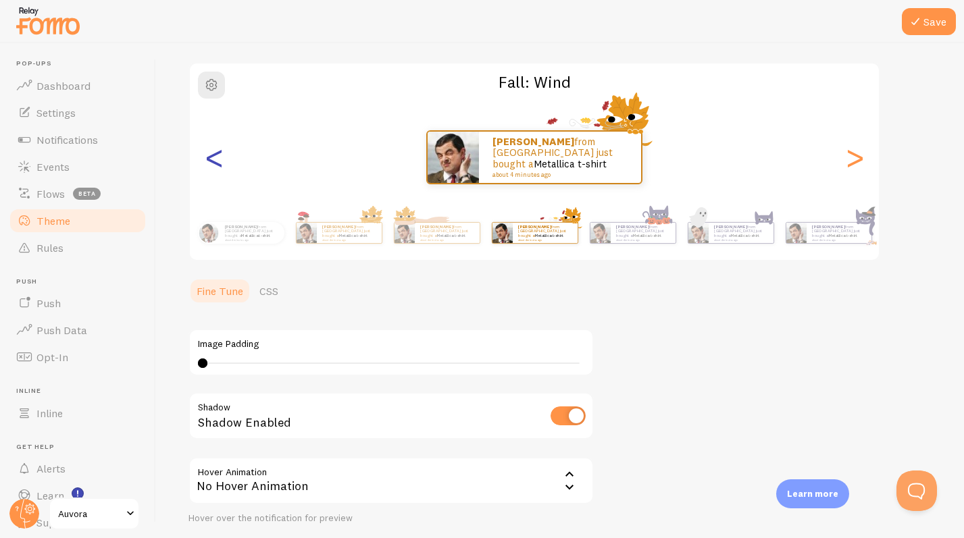
click at [218, 165] on div "<" at bounding box center [214, 157] width 16 height 97
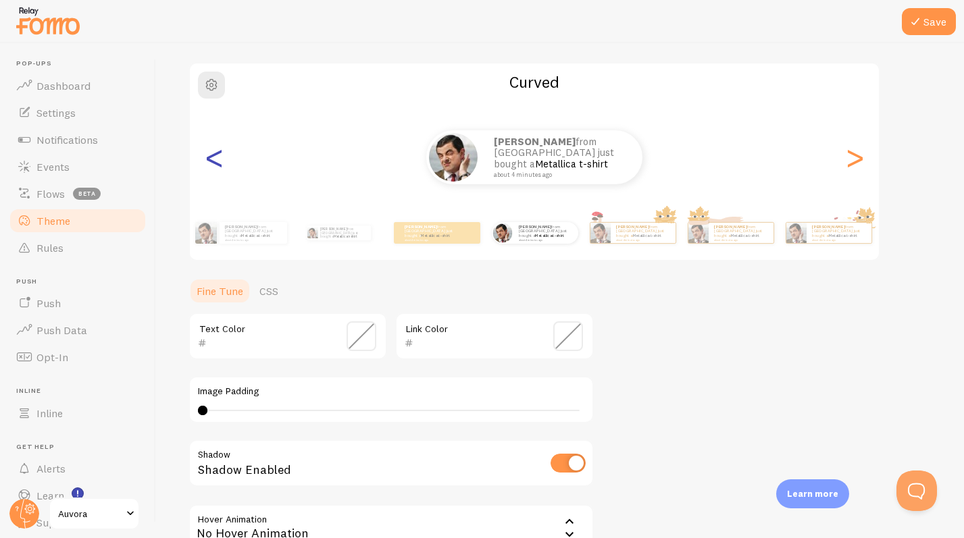
click at [218, 165] on div "<" at bounding box center [214, 157] width 16 height 97
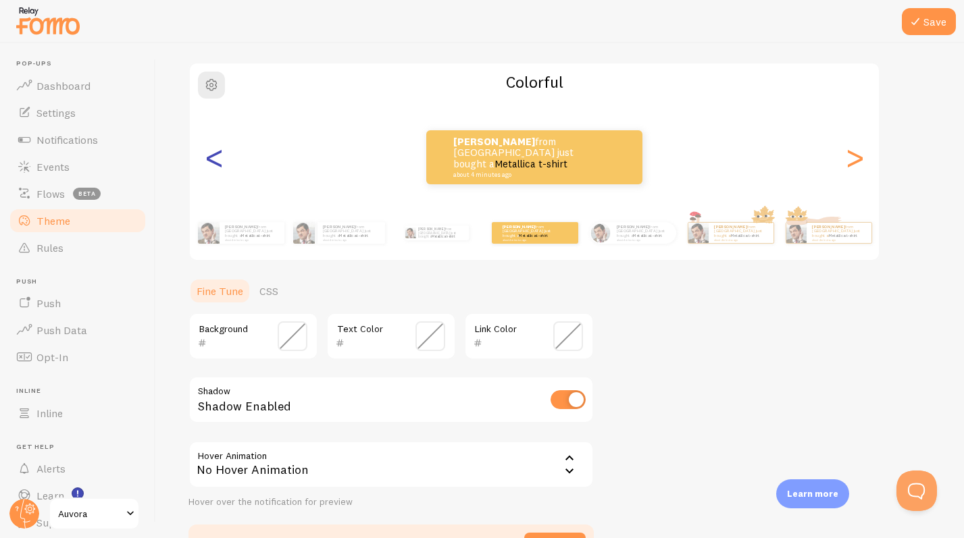
click at [218, 165] on div "<" at bounding box center [214, 157] width 16 height 97
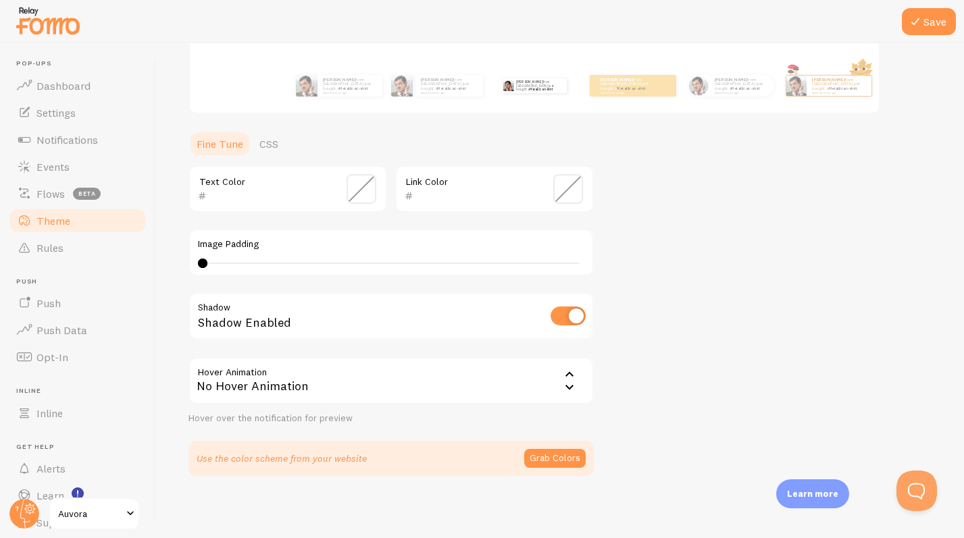
scroll to position [243, 0]
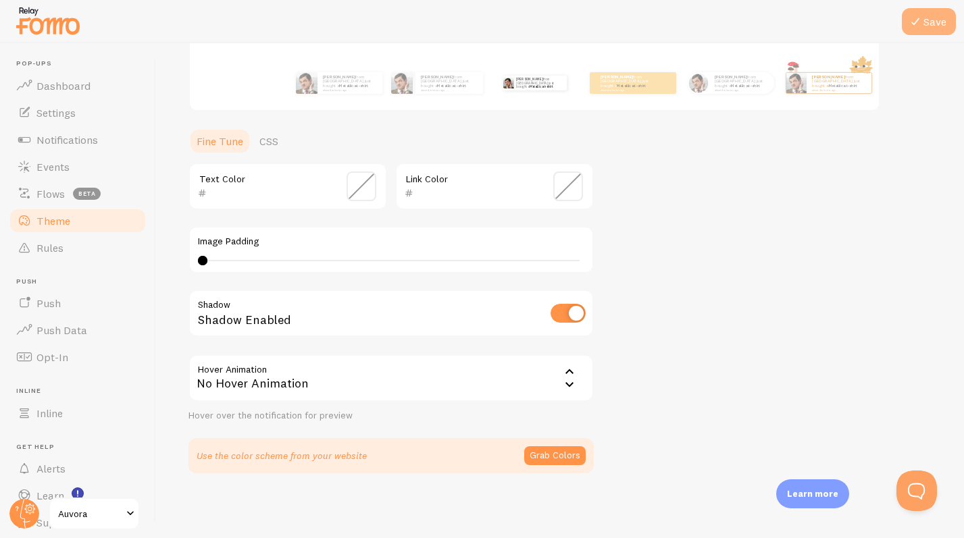
click at [569, 22] on icon at bounding box center [915, 22] width 16 height 16
